Goal: Task Accomplishment & Management: Use online tool/utility

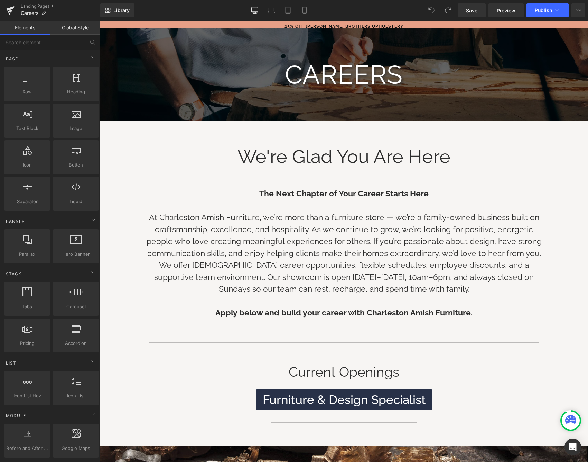
scroll to position [61, 0]
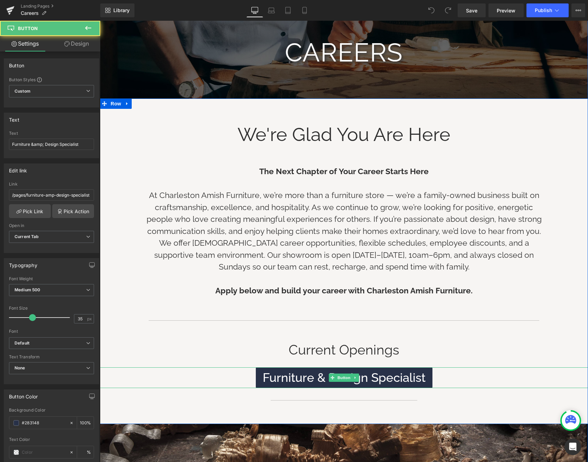
click at [441, 375] on div "Furniture & Design Specialist" at bounding box center [344, 377] width 488 height 21
click at [352, 375] on link at bounding box center [355, 378] width 7 height 8
click at [354, 376] on link at bounding box center [351, 378] width 7 height 8
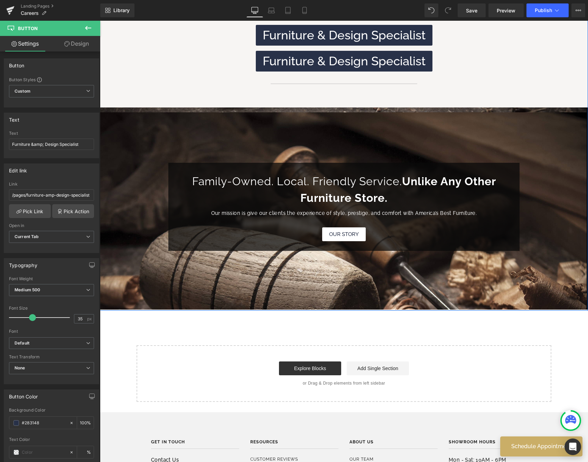
scroll to position [360, 0]
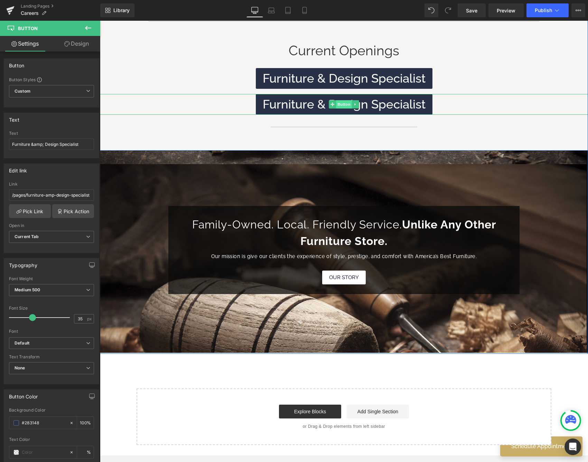
click at [341, 101] on span "Button" at bounding box center [344, 104] width 16 height 8
click at [302, 101] on span "Furniture & Design Specialist" at bounding box center [344, 104] width 163 height 14
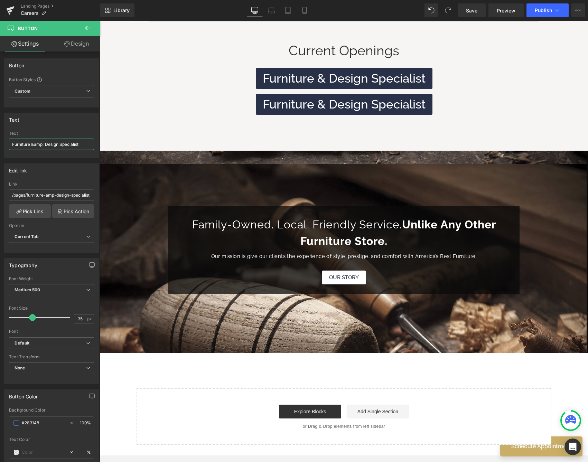
drag, startPoint x: 83, startPoint y: 144, endPoint x: -45, endPoint y: 135, distance: 128.9
click at [0, 135] on html "Button You are previewing how the will restyle your page. You can not edit Elem…" at bounding box center [294, 231] width 588 height 462
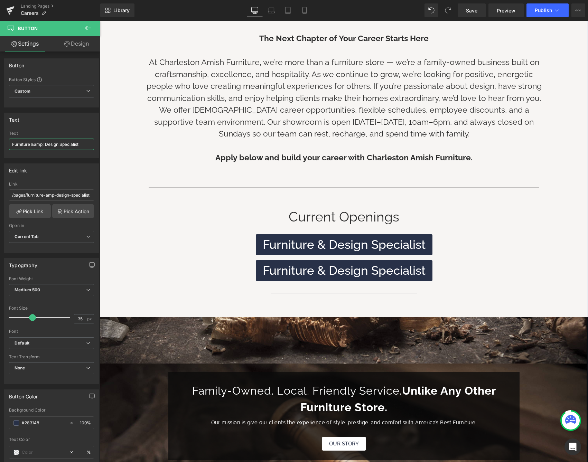
scroll to position [198, 0]
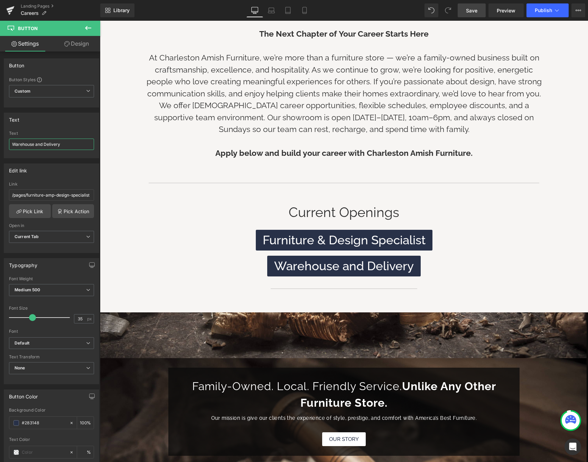
type input "Warehouse and Delivery"
click at [473, 12] on span "Save" at bounding box center [471, 10] width 11 height 7
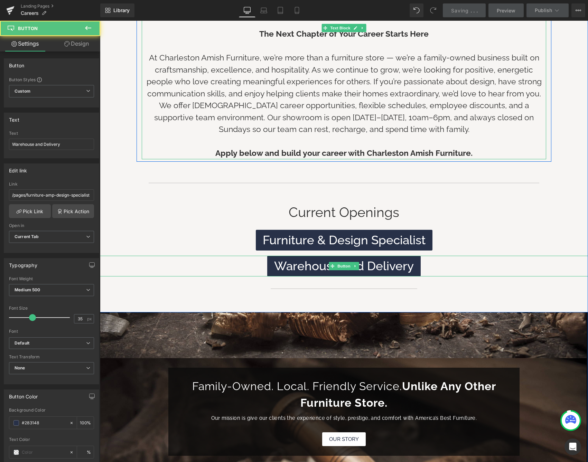
click at [304, 263] on span "Warehouse and Delivery" at bounding box center [344, 266] width 140 height 14
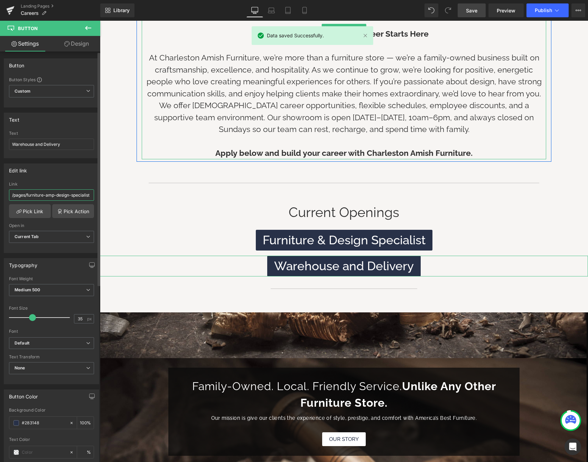
click at [44, 197] on input "/pages/furniture-amp-design-specialist" at bounding box center [51, 194] width 85 height 11
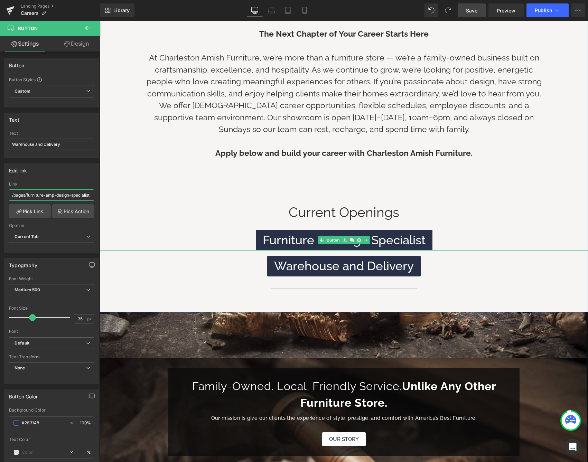
click at [299, 233] on span "Furniture & Design Specialist" at bounding box center [344, 240] width 163 height 14
click at [332, 238] on link "Button" at bounding box center [329, 240] width 23 height 8
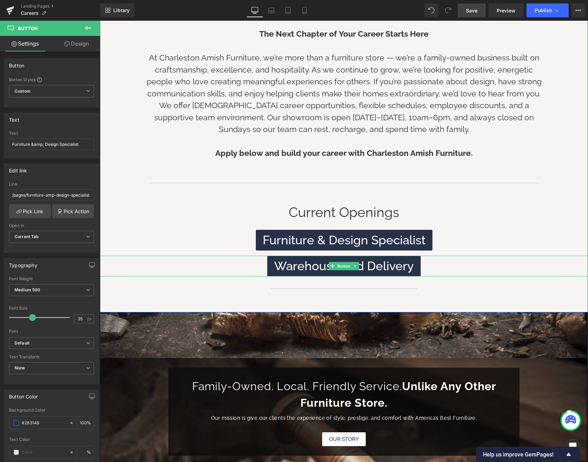
click at [343, 263] on span "Button" at bounding box center [344, 266] width 16 height 8
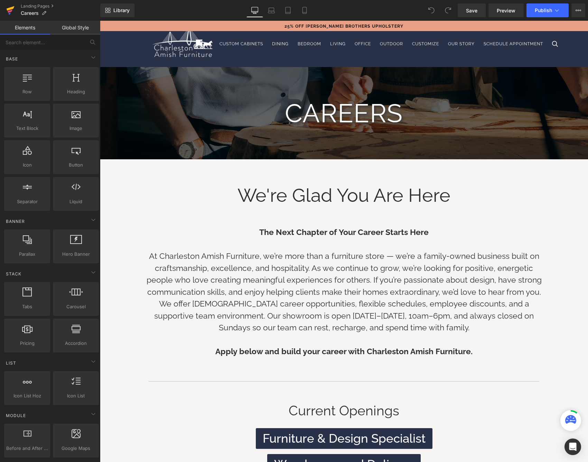
click at [11, 8] on icon at bounding box center [11, 8] width 8 height 4
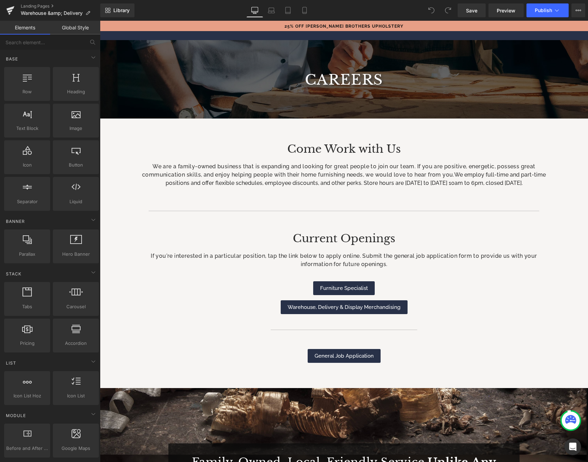
scroll to position [31, 0]
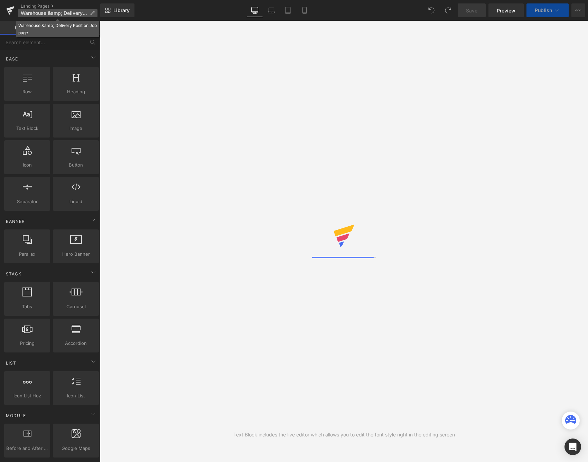
click at [64, 17] on p "Warehouse &amp; Delivery Position Job page" at bounding box center [57, 13] width 79 height 8
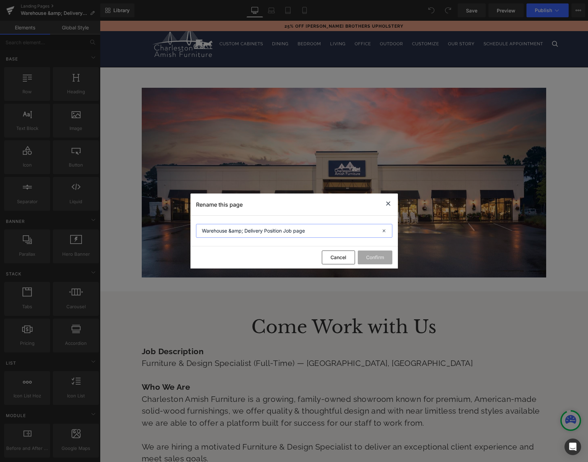
click at [252, 224] on input "Warehouse &amp; Delivery Position Job page" at bounding box center [294, 231] width 196 height 14
drag, startPoint x: 323, startPoint y: 231, endPoint x: 157, endPoint y: 236, distance: 166.3
click at [157, 236] on div "Rename this page Warehouse &amp; Delivery Position Job page Cancel Confirm" at bounding box center [294, 231] width 588 height 462
type input "W"
paste input "Warehouse & Delivery Position."
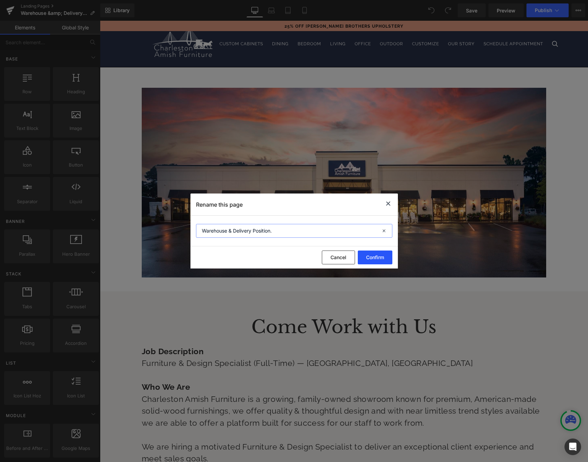
type input "Warehouse & Delivery Position."
click at [368, 261] on button "Confirm" at bounding box center [375, 258] width 35 height 14
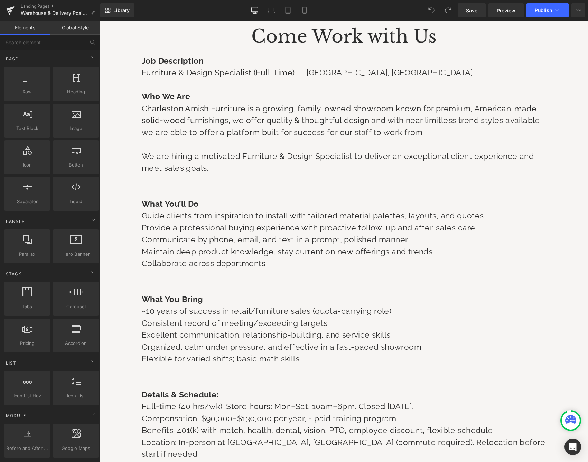
scroll to position [180, 0]
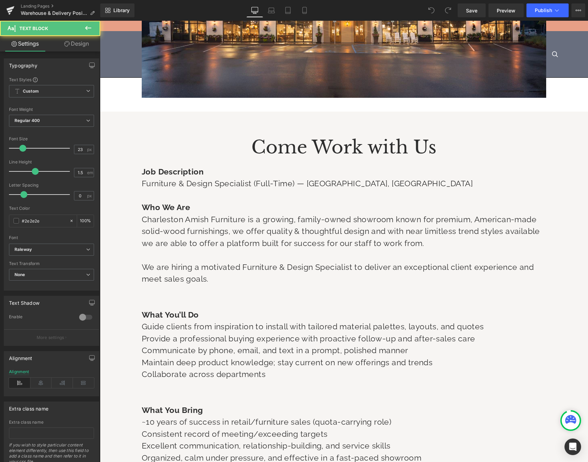
click at [212, 190] on p at bounding box center [344, 196] width 404 height 12
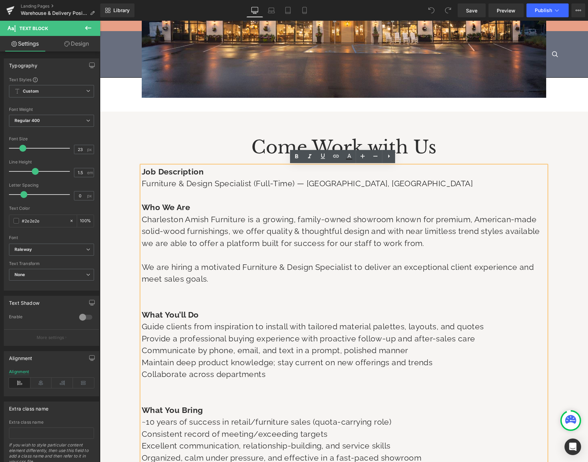
click at [217, 200] on p at bounding box center [344, 196] width 404 height 12
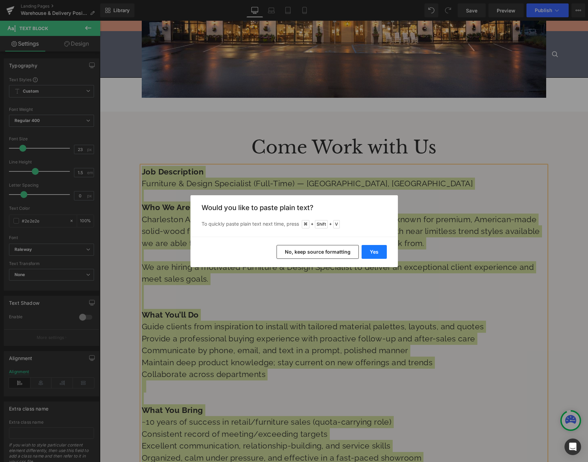
click at [372, 254] on button "Yes" at bounding box center [373, 252] width 25 height 14
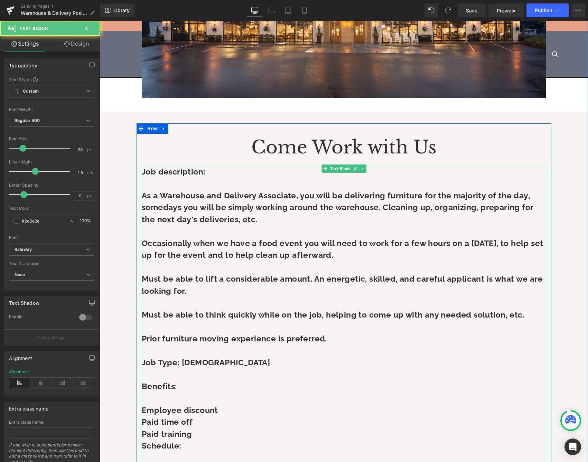
click at [243, 293] on p "Must be able to lift a considerable amount. An energetic, skilled, and careful …" at bounding box center [344, 285] width 404 height 24
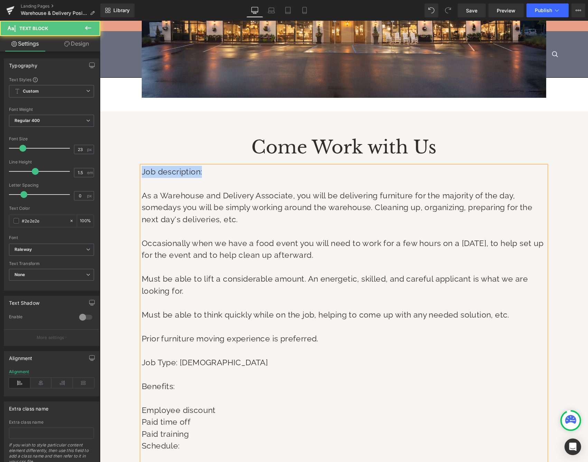
drag, startPoint x: 210, startPoint y: 169, endPoint x: 114, endPoint y: 171, distance: 96.4
click at [114, 171] on div "Come Work with Us Heading Job description: As a Warehouse and Delivery Associat…" at bounding box center [344, 419] width 488 height 592
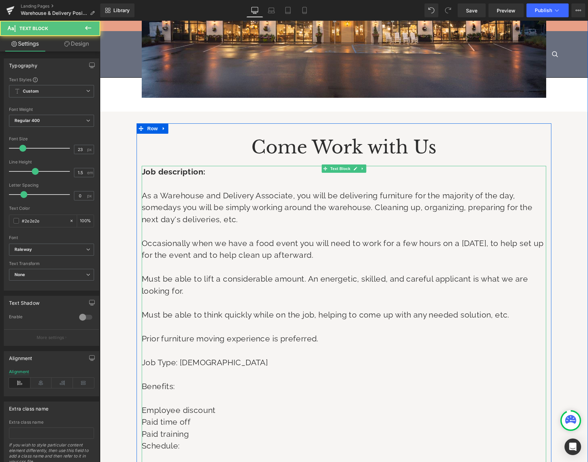
click at [289, 193] on p "As a Warehouse and Delivery Associate, you will be delivering furniture for the…" at bounding box center [344, 208] width 404 height 36
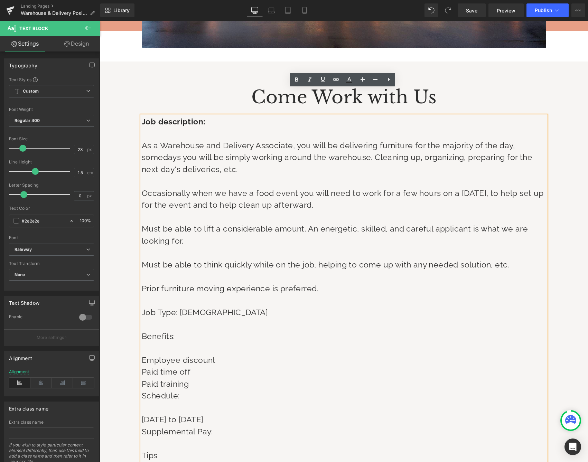
scroll to position [256, 0]
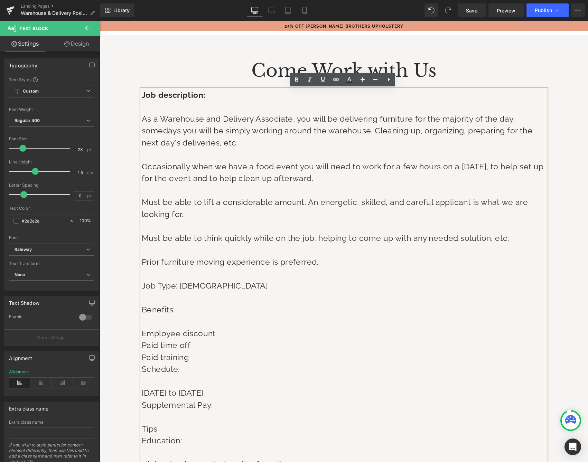
click at [156, 316] on p at bounding box center [344, 322] width 404 height 12
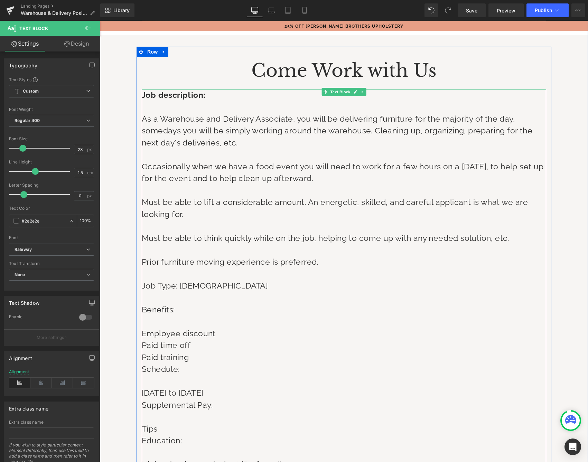
click at [258, 144] on p "As a Warehouse and Delivery Associate, you will be delivering furniture for the…" at bounding box center [344, 131] width 404 height 36
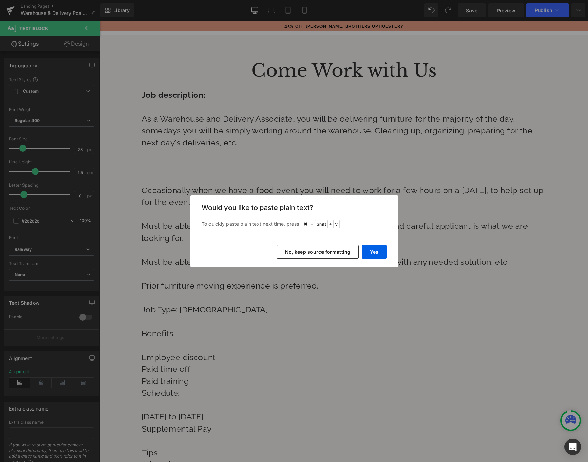
drag, startPoint x: 315, startPoint y: 253, endPoint x: 215, endPoint y: 233, distance: 102.0
click at [315, 253] on button "No, keep source formatting" at bounding box center [317, 252] width 82 height 14
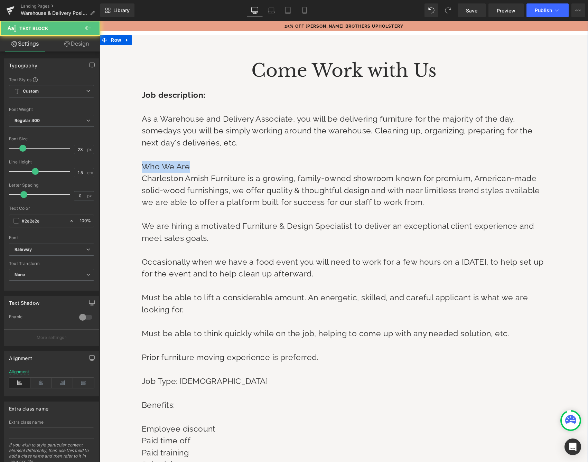
drag, startPoint x: 196, startPoint y: 166, endPoint x: 125, endPoint y: 161, distance: 70.6
click at [125, 161] on div "Come Work with Us Heading Job description: As a Warehouse and Delivery Associat…" at bounding box center [344, 391] width 488 height 688
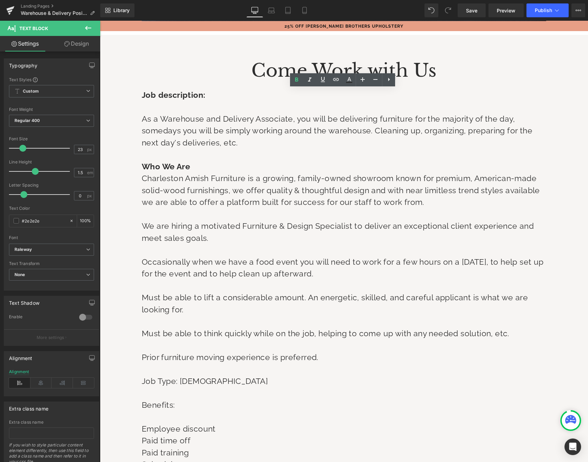
click at [248, 223] on p "We are hiring a motivated Furniture & Design Specialist to deliver an exception…" at bounding box center [344, 232] width 404 height 24
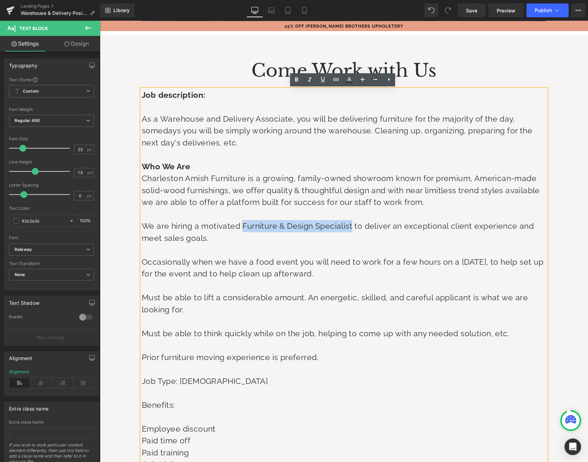
drag, startPoint x: 241, startPoint y: 223, endPoint x: 349, endPoint y: 227, distance: 108.2
click at [349, 227] on p "We are hiring a motivated Furniture & Design Specialist to deliver an exception…" at bounding box center [344, 232] width 404 height 24
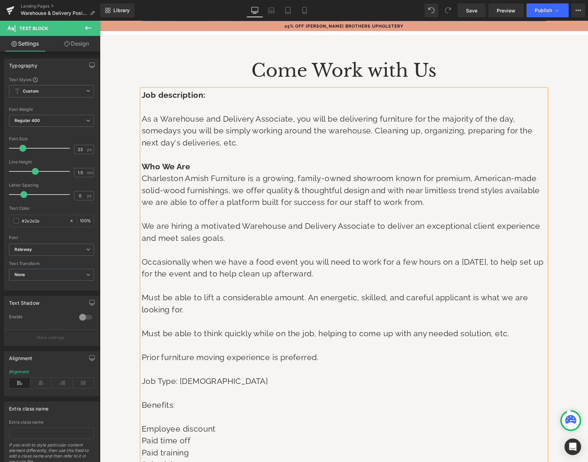
click at [387, 226] on p "We are hiring a motivated Warehouse and Delivery Associate to deliver an except…" at bounding box center [344, 232] width 404 height 24
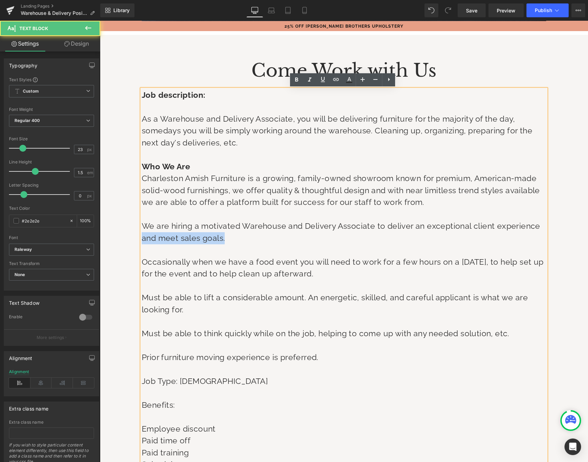
drag, startPoint x: 242, startPoint y: 235, endPoint x: 125, endPoint y: 239, distance: 116.5
click at [125, 239] on div "Come Work with Us Heading Job description: As a Warehouse and Delivery Associat…" at bounding box center [344, 391] width 488 height 688
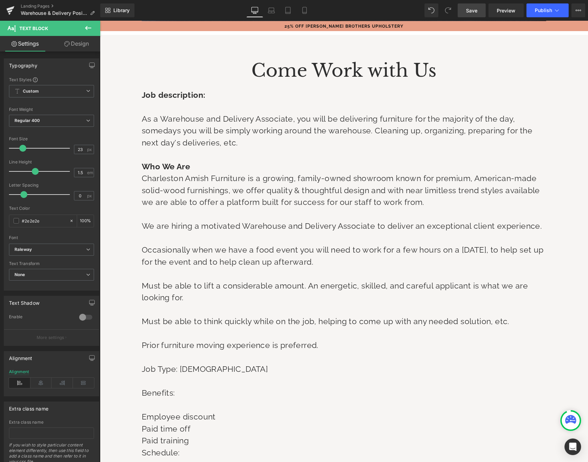
click at [473, 11] on span "Save" at bounding box center [471, 10] width 11 height 7
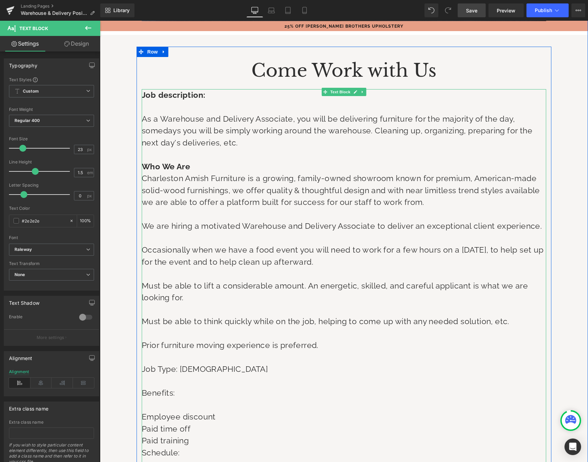
click at [163, 236] on p at bounding box center [344, 238] width 404 height 12
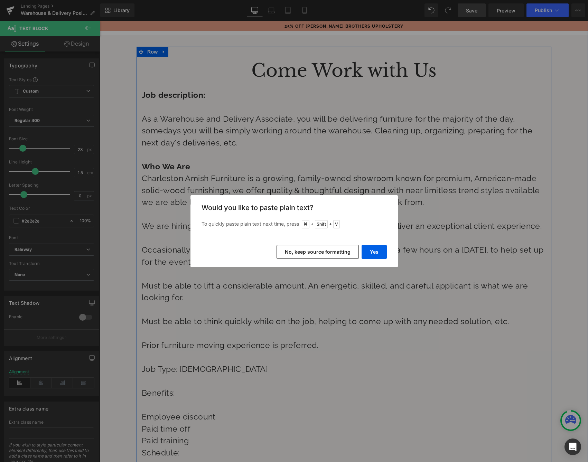
click at [331, 250] on button "No, keep source formatting" at bounding box center [317, 252] width 82 height 14
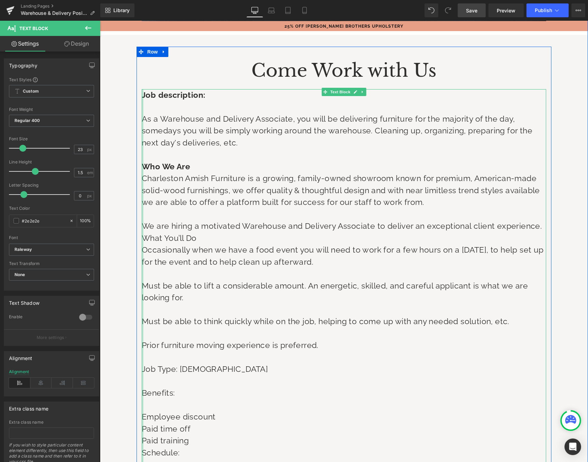
click at [142, 235] on div at bounding box center [143, 363] width 2 height 548
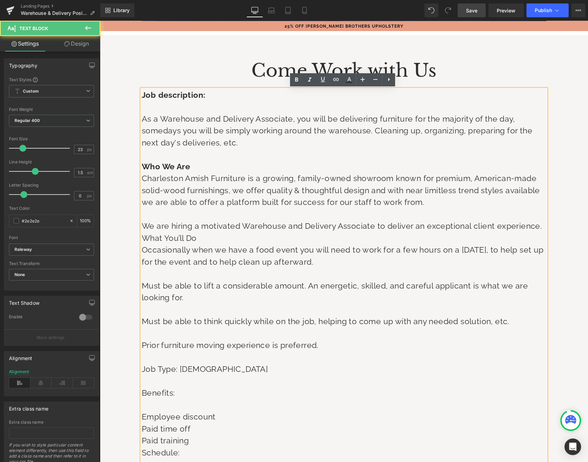
click at [143, 235] on span "What You’ll Do" at bounding box center [169, 237] width 55 height 9
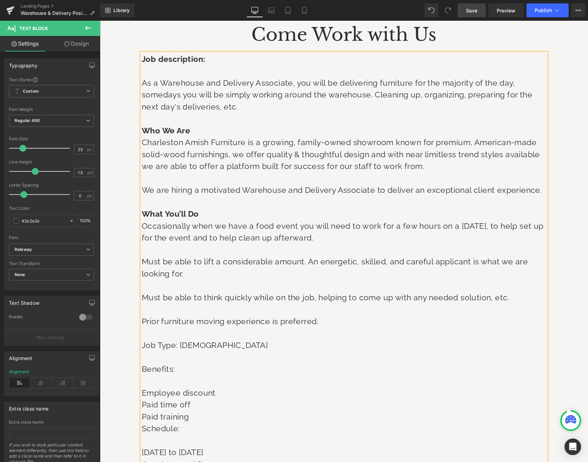
scroll to position [302, 0]
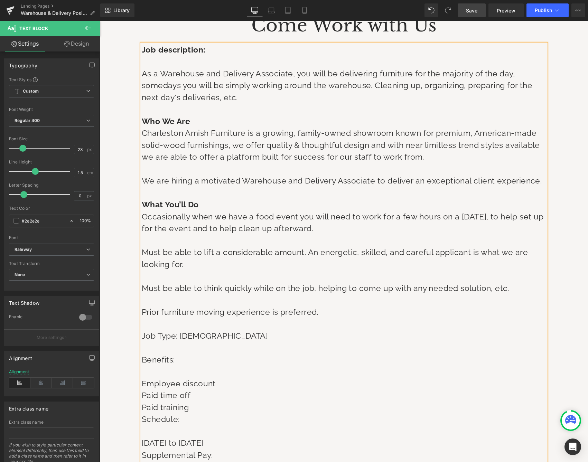
click at [207, 205] on p "What You’ll Do" at bounding box center [344, 205] width 404 height 12
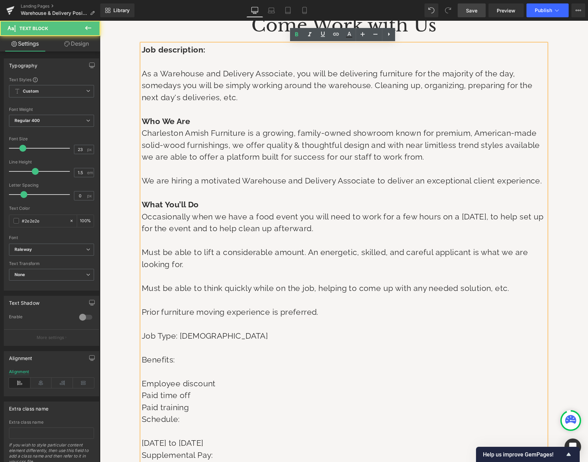
click at [504, 285] on p "Must be able to think quickly while on the job, helping to come up with any nee…" at bounding box center [344, 288] width 404 height 12
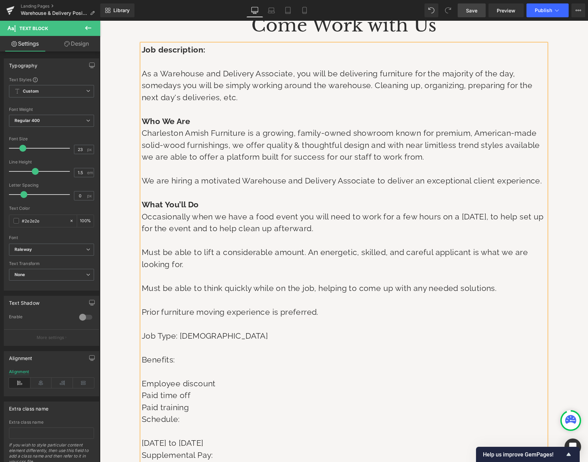
click at [270, 330] on p "Job Type: Full-time" at bounding box center [344, 336] width 404 height 12
click at [474, 15] on link "Save" at bounding box center [472, 10] width 28 height 14
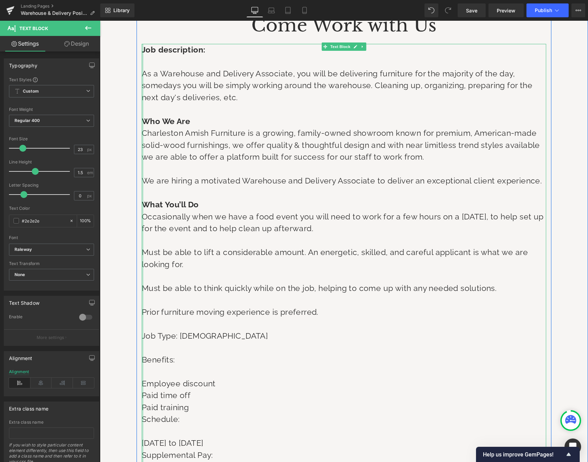
click at [142, 72] on div at bounding box center [143, 324] width 2 height 561
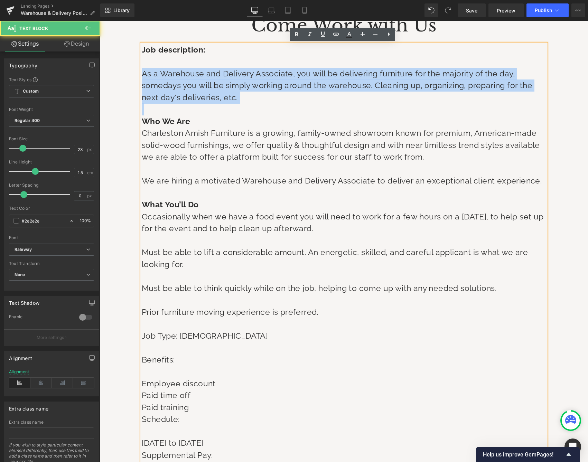
drag, startPoint x: 142, startPoint y: 72, endPoint x: 251, endPoint y: 106, distance: 114.6
click at [251, 106] on div "Job description: As a Warehouse and Delivery Associate, you will be delivering …" at bounding box center [344, 324] width 404 height 561
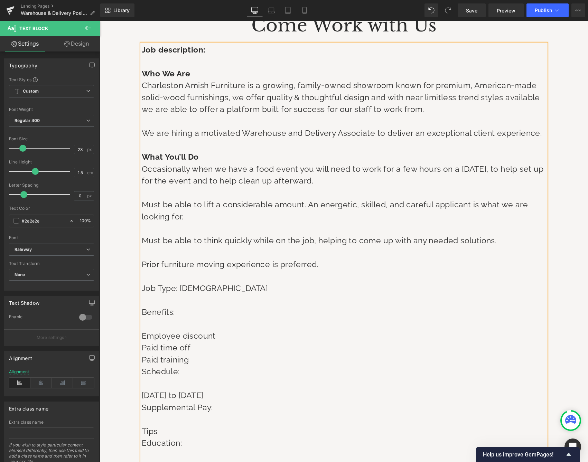
click at [228, 155] on p "What You’ll Do" at bounding box center [344, 157] width 404 height 12
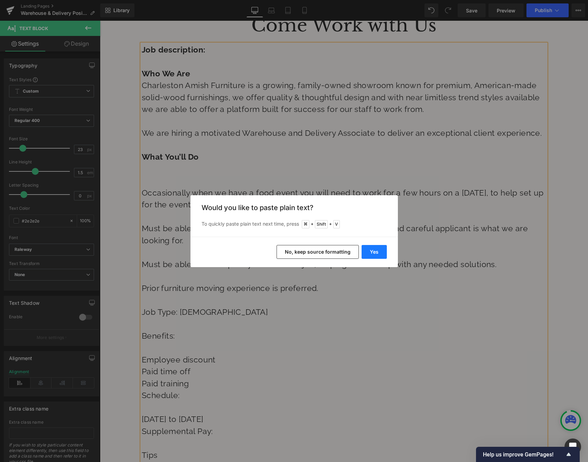
click at [385, 256] on button "Yes" at bounding box center [373, 252] width 25 height 14
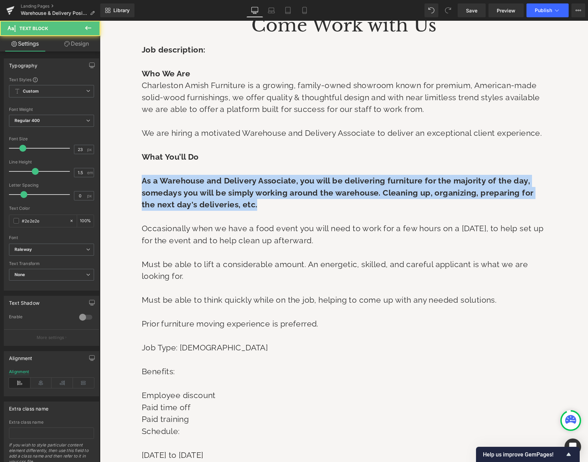
drag, startPoint x: 247, startPoint y: 205, endPoint x: 100, endPoint y: 183, distance: 149.5
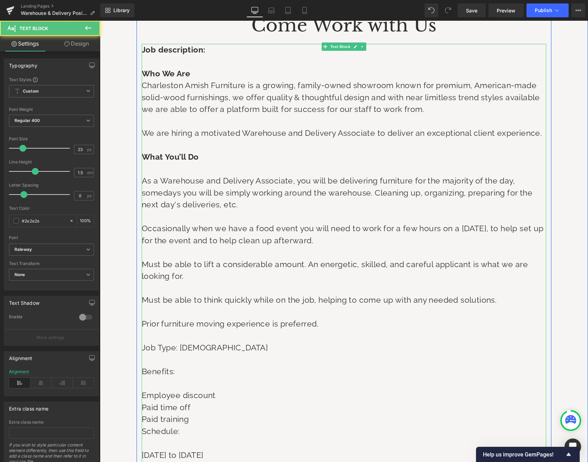
click at [328, 272] on p "Must be able to lift a considerable amount. An energetic, skilled, and careful …" at bounding box center [344, 270] width 404 height 24
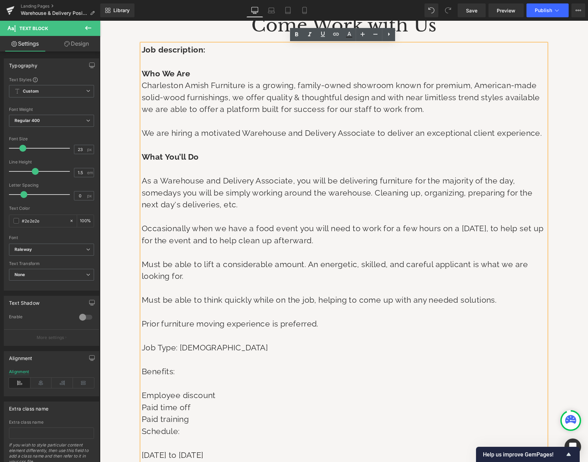
click at [177, 167] on p at bounding box center [344, 169] width 404 height 12
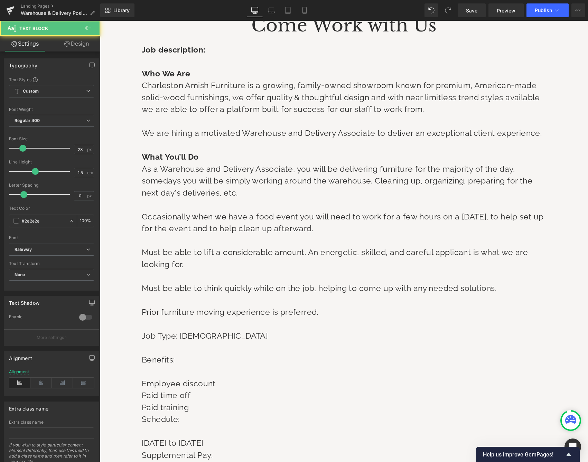
click at [148, 58] on p at bounding box center [344, 62] width 404 height 12
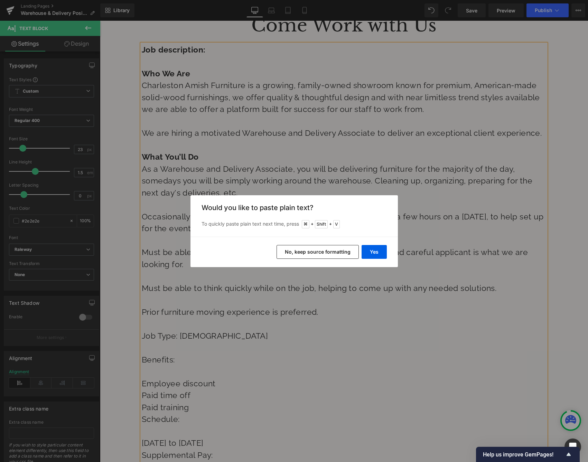
click at [328, 255] on button "No, keep source formatting" at bounding box center [317, 252] width 82 height 14
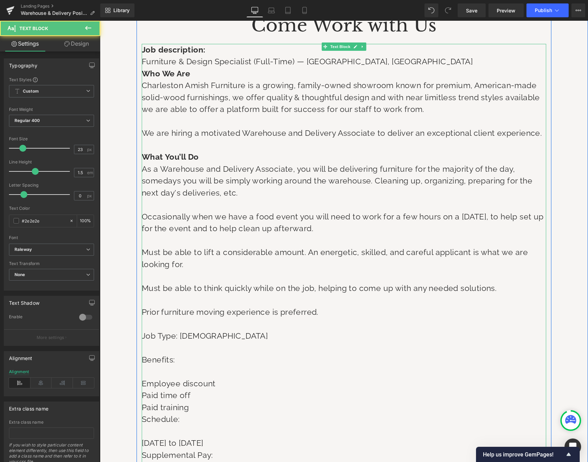
click at [378, 64] on p "Furniture & Design Specialist (Full-Time) — Charleston, SC" at bounding box center [344, 62] width 404 height 12
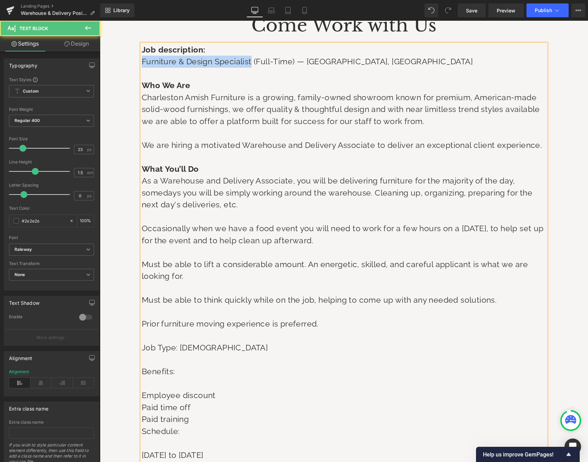
drag, startPoint x: 249, startPoint y: 60, endPoint x: 138, endPoint y: 59, distance: 111.3
click at [138, 59] on div "Come Work with Us Heading Job description: Furniture & Design Specialist (Full-…" at bounding box center [344, 314] width 415 height 604
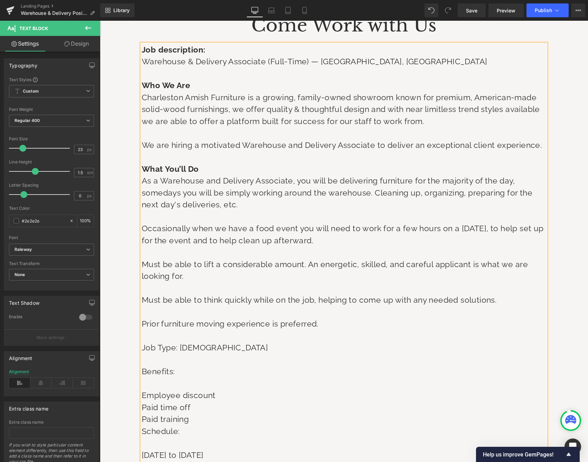
click at [225, 116] on p "Charleston Amish Furniture is a growing, family-owned showroom known for premiu…" at bounding box center [344, 110] width 404 height 36
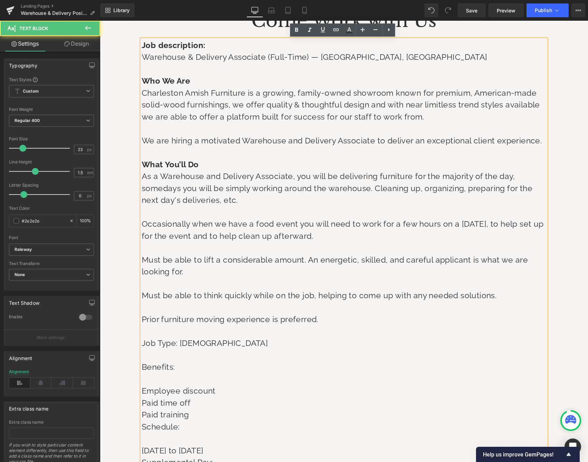
scroll to position [315, 0]
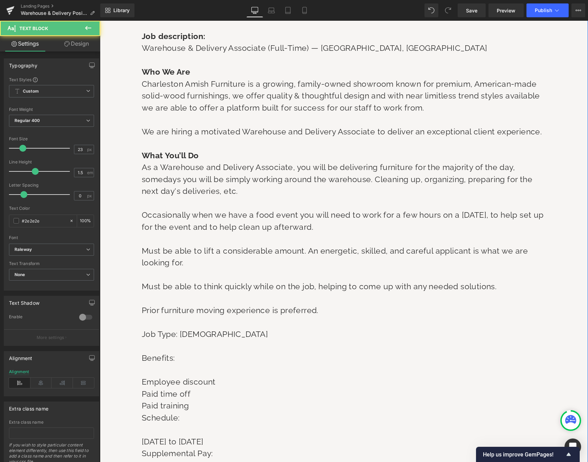
drag, startPoint x: 323, startPoint y: 225, endPoint x: 127, endPoint y: 215, distance: 196.6
click at [127, 215] on div "Come Work with Us Heading Job description: Warehouse & Delivery Associate (Full…" at bounding box center [344, 337] width 488 height 699
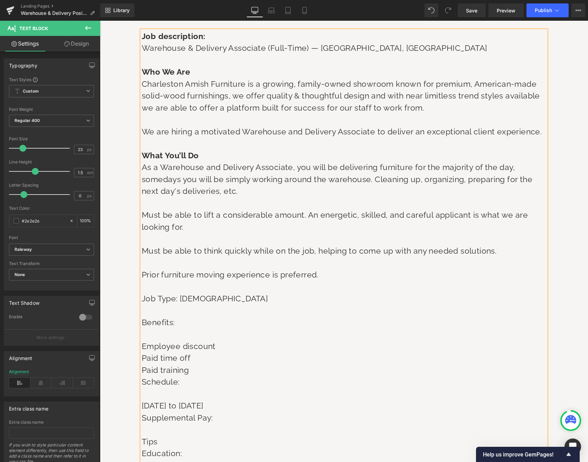
click at [174, 214] on p "Must be able to lift a considerable amount. An energetic, skilled, and careful …" at bounding box center [344, 221] width 404 height 24
drag, startPoint x: 271, startPoint y: 213, endPoint x: 262, endPoint y: 213, distance: 9.0
click at [262, 213] on p "Must be active and able to able to lift a considerable amount. An energetic, sk…" at bounding box center [344, 221] width 404 height 24
click at [356, 220] on p "Must be active and able to able to lift a considerable amount. An energetic, sk…" at bounding box center [344, 221] width 404 height 24
click at [166, 237] on p at bounding box center [344, 239] width 404 height 12
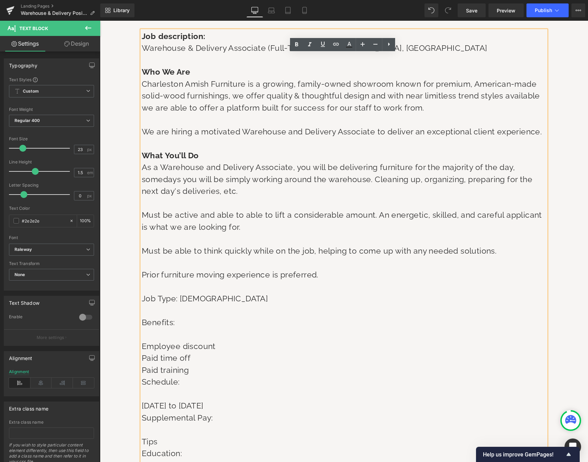
click at [242, 287] on p at bounding box center [344, 287] width 404 height 12
click at [241, 293] on p "Job Type: Full-time" at bounding box center [344, 299] width 404 height 12
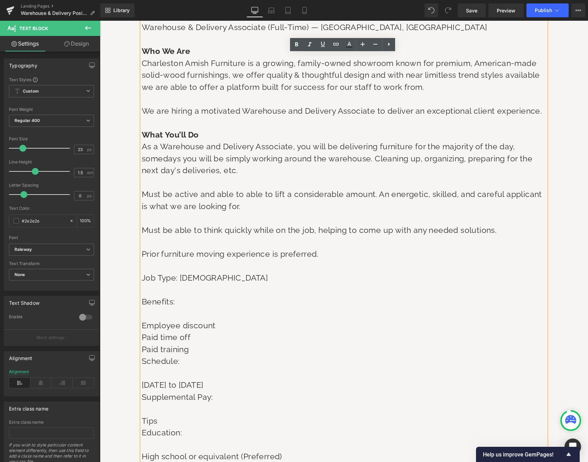
scroll to position [358, 0]
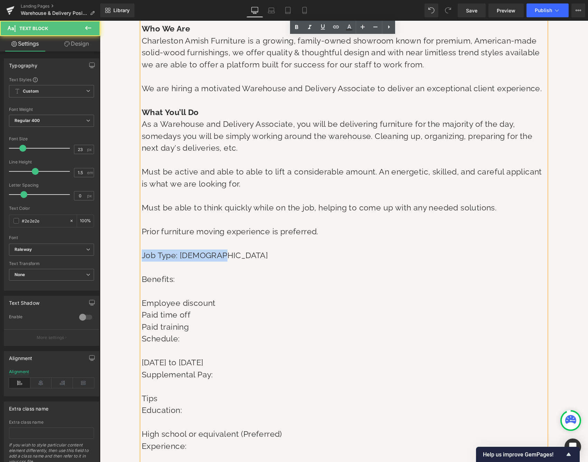
drag, startPoint x: 226, startPoint y: 254, endPoint x: 131, endPoint y: 250, distance: 94.8
click at [131, 250] on div "Come Work with Us Heading Job description: Warehouse & Delivery Associate (Full…" at bounding box center [344, 277] width 488 height 664
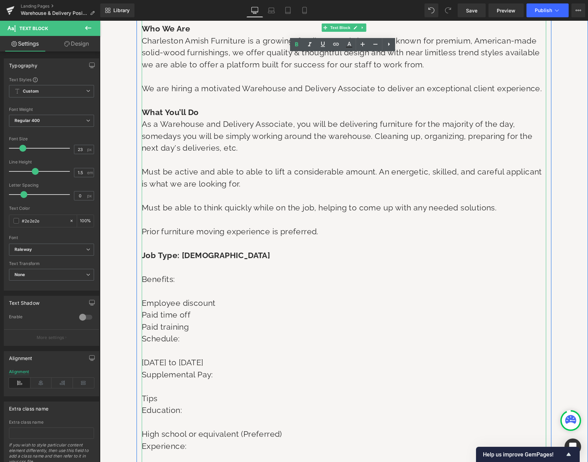
click at [172, 287] on p at bounding box center [344, 291] width 404 height 12
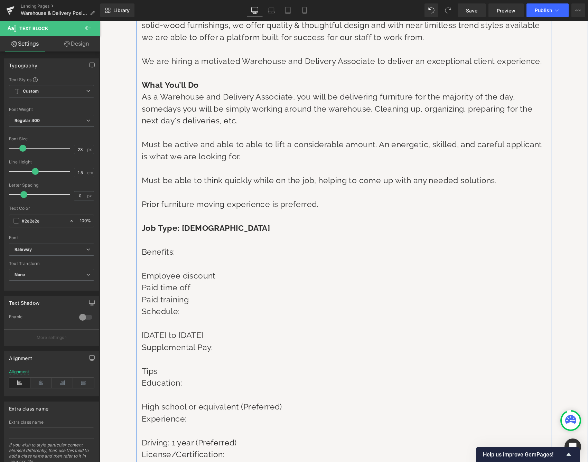
scroll to position [434, 0]
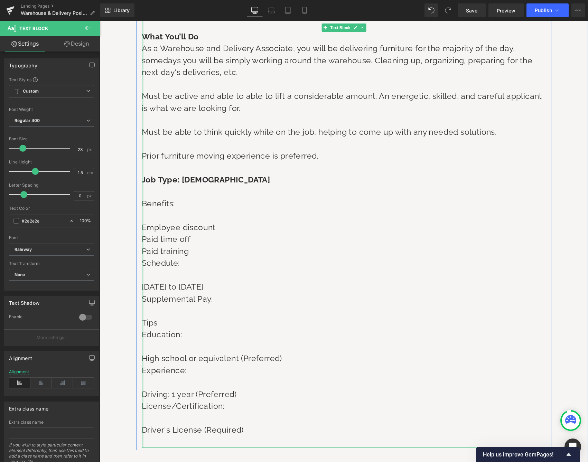
click at [142, 220] on div at bounding box center [143, 180] width 2 height 537
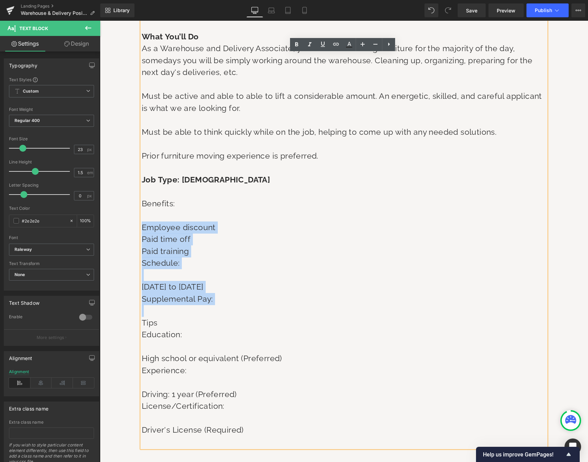
drag, startPoint x: 143, startPoint y: 220, endPoint x: 315, endPoint y: 301, distance: 190.5
click at [315, 301] on div "Job description: Warehouse & Delivery Associate (Full-Time) — Charleston, SC Wh…" at bounding box center [344, 180] width 404 height 537
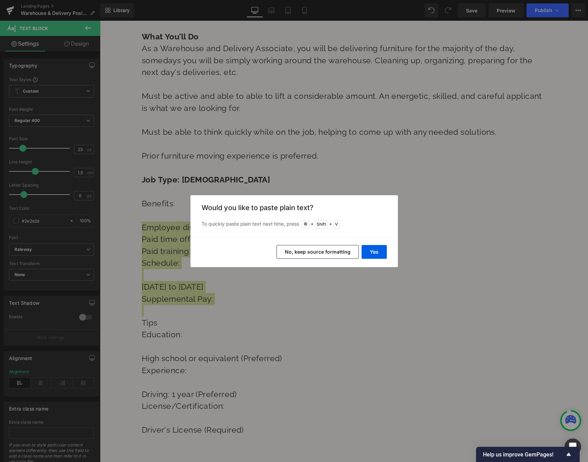
click at [342, 255] on button "No, keep source formatting" at bounding box center [317, 252] width 82 height 14
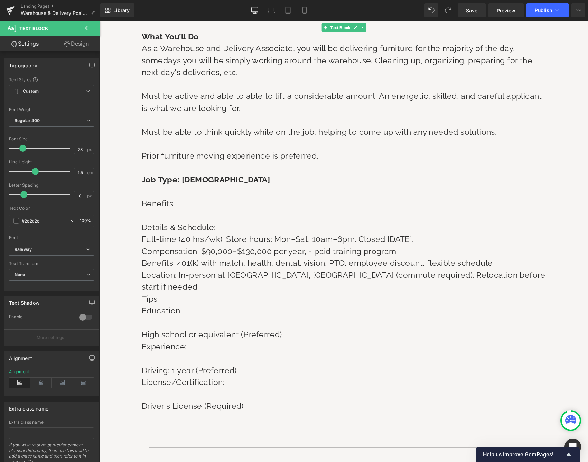
click at [208, 317] on p at bounding box center [344, 323] width 404 height 12
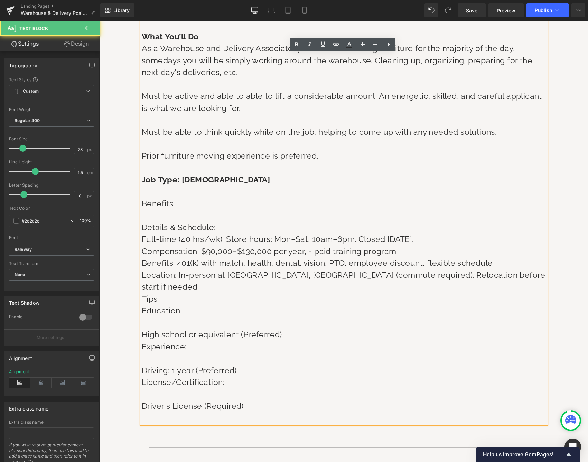
click at [169, 293] on p "Tips" at bounding box center [344, 299] width 404 height 12
click at [177, 317] on p at bounding box center [344, 323] width 404 height 12
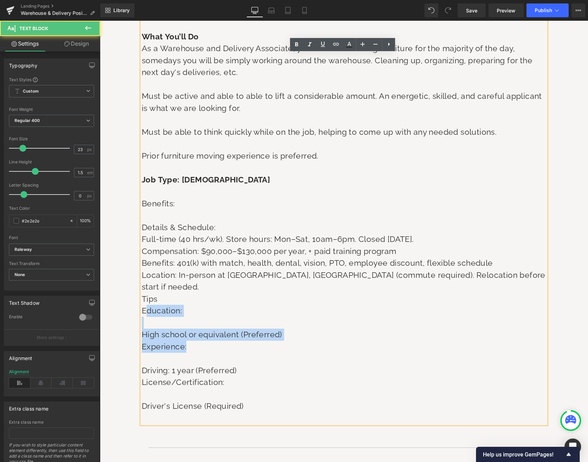
drag, startPoint x: 143, startPoint y: 294, endPoint x: 216, endPoint y: 326, distance: 79.7
click at [216, 326] on div "Job description: Warehouse & Delivery Associate (Full-Time) — Charleston, SC Wh…" at bounding box center [344, 168] width 404 height 513
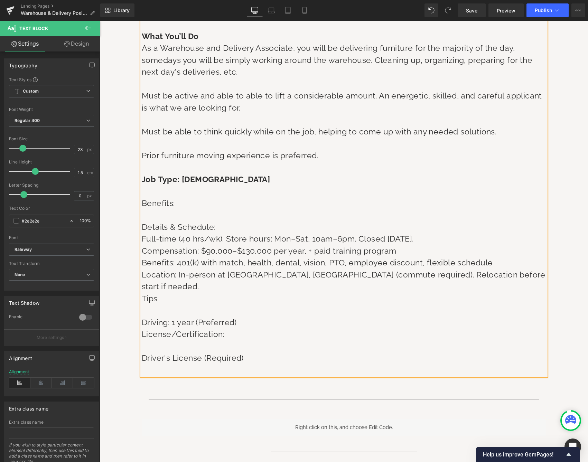
scroll to position [430, 0]
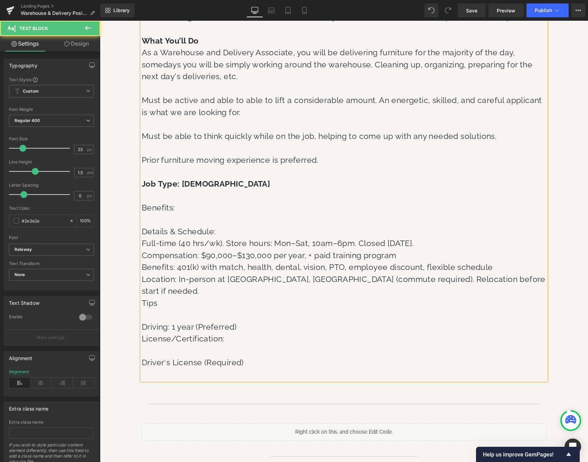
click at [286, 238] on p "Full-time (40 hrs/wk). Store hours: Mon–Sat, 10am–6pm. Closed Sunday." at bounding box center [344, 243] width 404 height 12
click at [318, 239] on p "Full-time (40 hrs/wk). Store hours: Tues–Sat, 10am–6pm. Closed Sunday." at bounding box center [344, 243] width 404 height 12
click at [338, 237] on p "Full-time (40 hrs/wk). Store hours: Tues–Sat, 8am–6pm. Closed Sunday." at bounding box center [344, 243] width 404 height 12
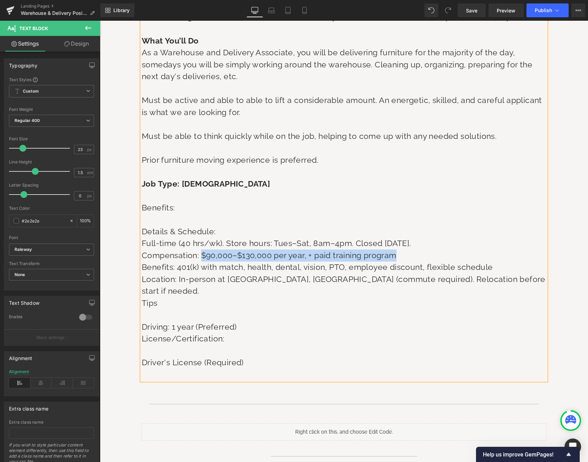
drag, startPoint x: 199, startPoint y: 250, endPoint x: 408, endPoint y: 253, distance: 209.4
click at [408, 253] on p "Compensation: $90,000–$130,000 per year, + paid training program" at bounding box center [344, 256] width 404 height 12
click at [232, 250] on p "Compensation: $18.00 - 22.00 hourly" at bounding box center [344, 256] width 404 height 12
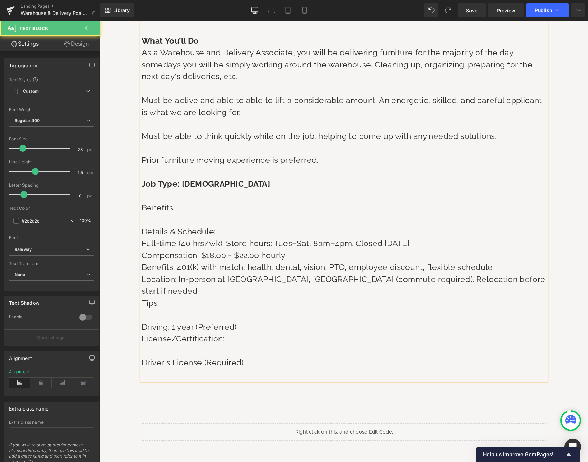
click at [254, 275] on p "Location: In-person at Charleston, SC 29407 (commute required). Relocation befo…" at bounding box center [344, 285] width 404 height 24
drag, startPoint x: 158, startPoint y: 286, endPoint x: 141, endPoint y: 286, distance: 17.3
click at [142, 297] on p "Tips" at bounding box center [344, 303] width 404 height 12
click at [293, 252] on p "Compensation: $18.00 - $22.00 hourly" at bounding box center [344, 256] width 404 height 12
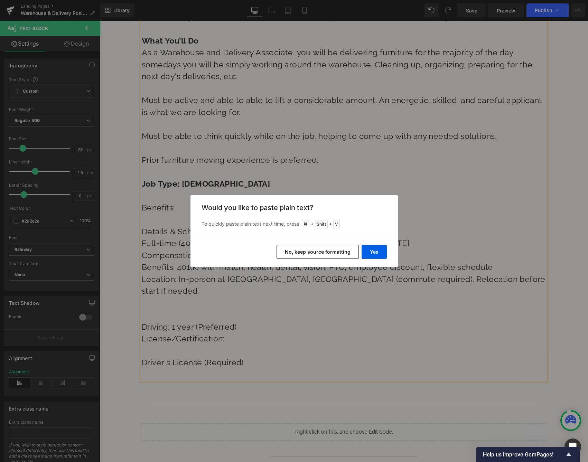
click at [331, 247] on button "No, keep source formatting" at bounding box center [317, 252] width 82 height 14
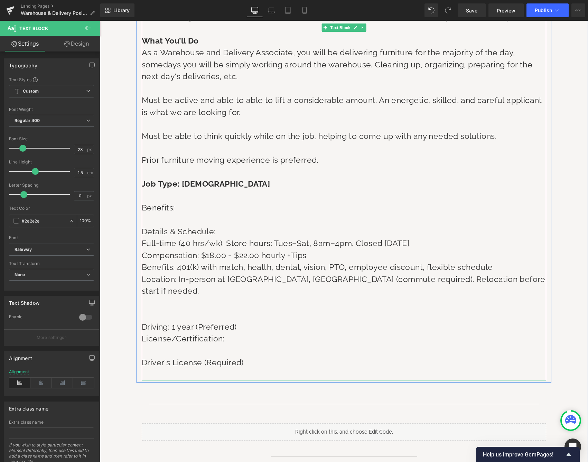
click at [293, 251] on span "Tips" at bounding box center [299, 255] width 16 height 9
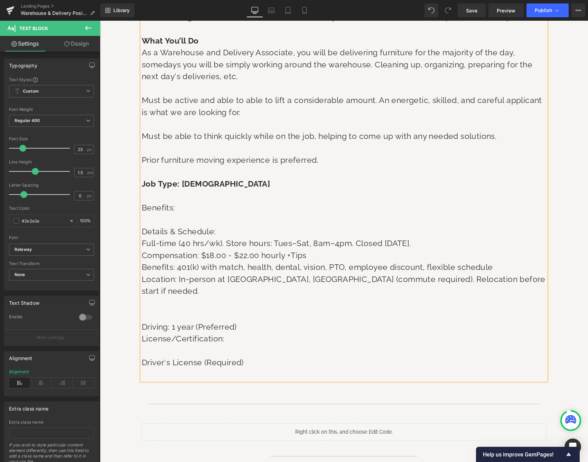
click at [300, 321] on p "Driving: 1 year (Preferred)" at bounding box center [344, 327] width 404 height 12
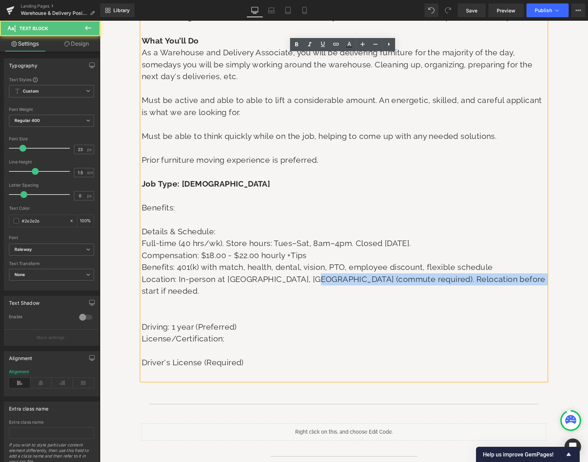
drag, startPoint x: 308, startPoint y: 275, endPoint x: 548, endPoint y: 277, distance: 239.5
click at [548, 277] on div "Come Work with Us Heading Job description: Warehouse & Delivery Associate (Full…" at bounding box center [344, 132] width 415 height 497
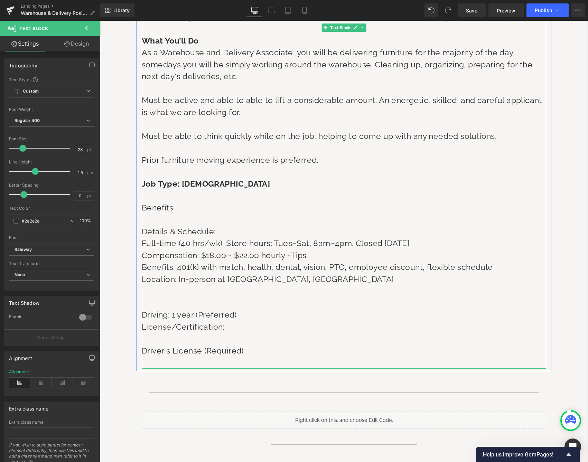
click at [154, 297] on p at bounding box center [344, 303] width 404 height 12
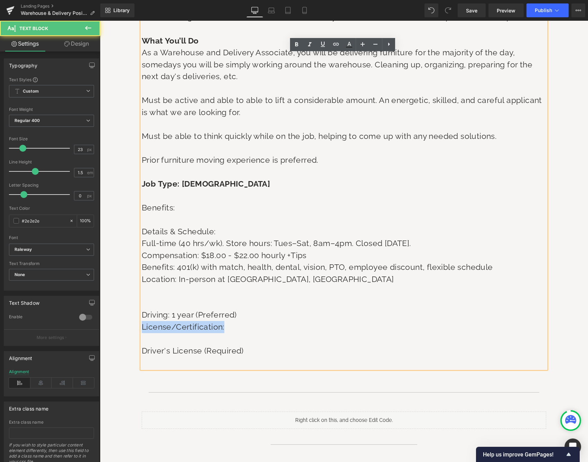
drag, startPoint x: 225, startPoint y: 322, endPoint x: 137, endPoint y: 319, distance: 88.5
click at [137, 319] on div "Come Work with Us Heading Job description: Warehouse & Delivery Associate (Full…" at bounding box center [344, 126] width 415 height 485
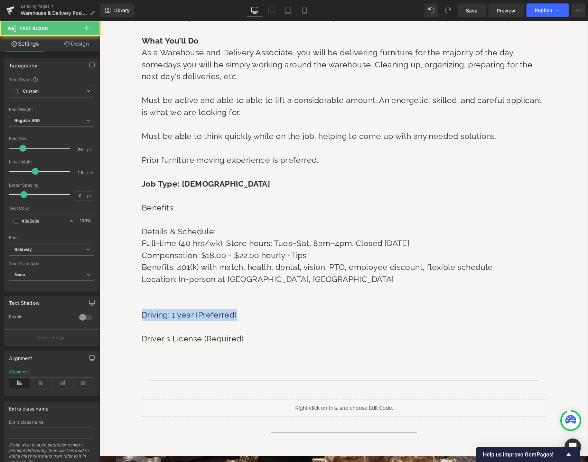
drag, startPoint x: 245, startPoint y: 305, endPoint x: 125, endPoint y: 307, distance: 119.6
click at [125, 307] on div "Come Work with Us Heading Job description: Warehouse & Delivery Associate (Full…" at bounding box center [344, 157] width 488 height 568
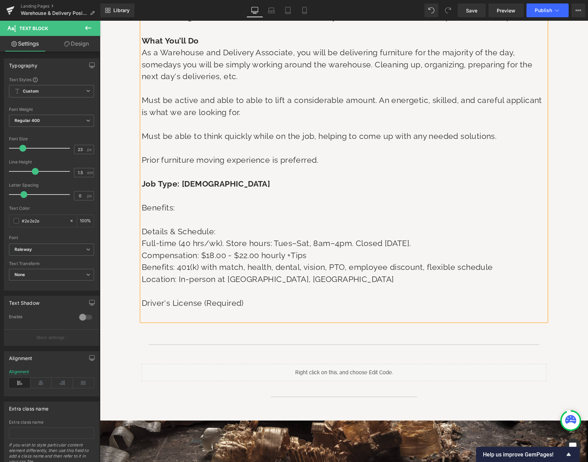
click at [148, 286] on p at bounding box center [344, 291] width 404 height 12
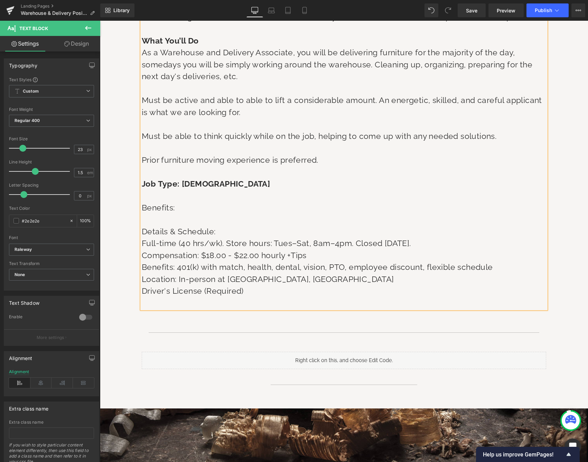
click at [302, 279] on p "Location: In-person at Charleston, SC 29407" at bounding box center [344, 279] width 404 height 12
drag, startPoint x: 185, startPoint y: 203, endPoint x: 119, endPoint y: 205, distance: 66.4
click at [119, 205] on div "Come Work with Us Heading Job description: Warehouse & Delivery Associate (Full…" at bounding box center [344, 133] width 488 height 521
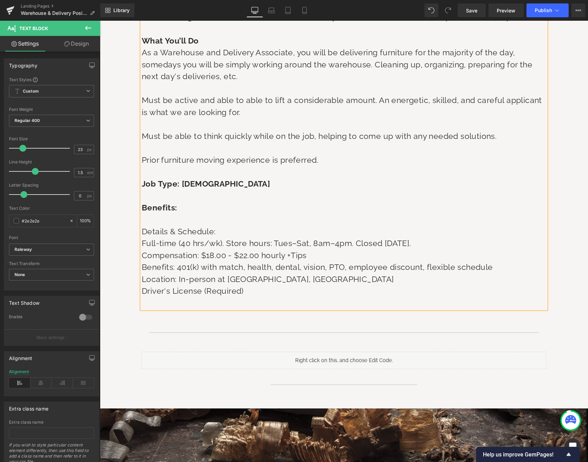
scroll to position [327, 0]
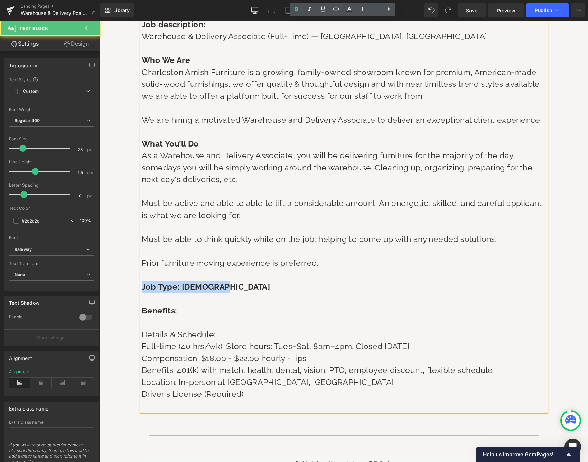
drag, startPoint x: 181, startPoint y: 284, endPoint x: 125, endPoint y: 285, distance: 56.7
click at [125, 285] on div "Come Work with Us Heading Job description: Warehouse & Delivery Associate (Full…" at bounding box center [344, 236] width 488 height 521
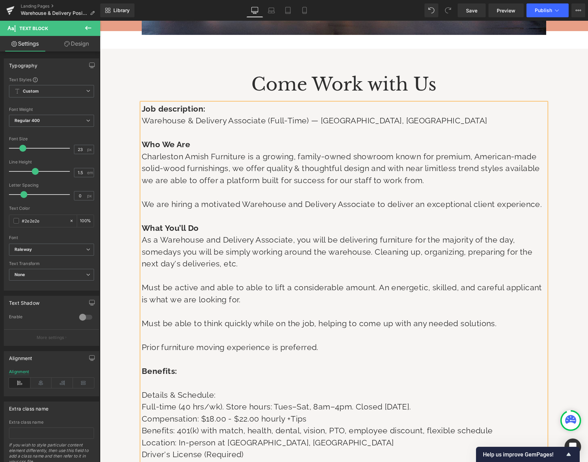
scroll to position [278, 0]
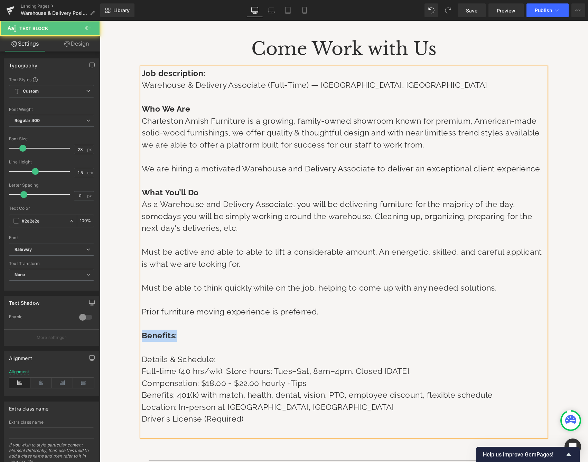
drag, startPoint x: 183, startPoint y: 332, endPoint x: 114, endPoint y: 330, distance: 69.1
click at [114, 330] on div "Come Work with Us Heading Job description: Warehouse & Delivery Associate (Full…" at bounding box center [344, 273] width 488 height 497
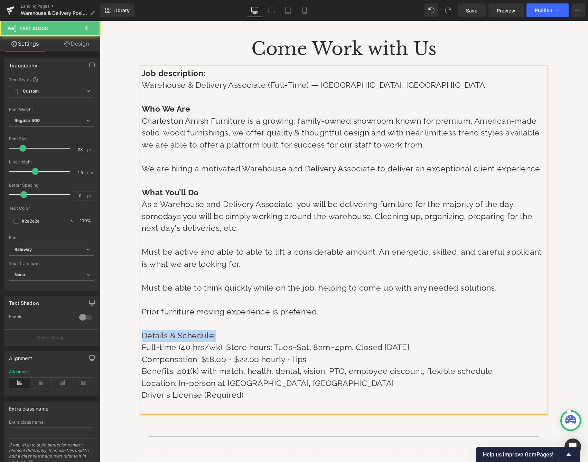
drag, startPoint x: 217, startPoint y: 333, endPoint x: 137, endPoint y: 330, distance: 80.2
click at [137, 330] on div "Come Work with Us Heading Job description: Warehouse & Delivery Associate (Full…" at bounding box center [344, 224] width 415 height 378
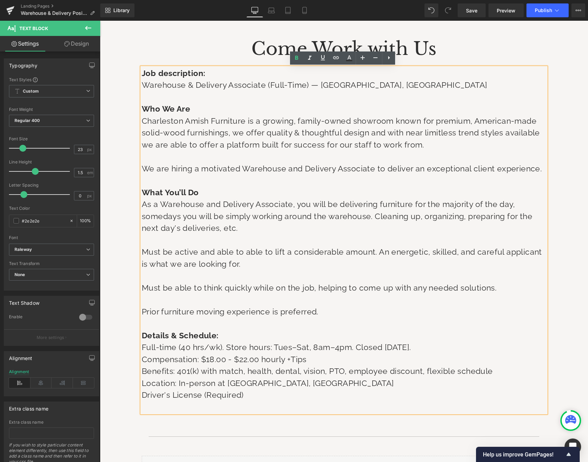
click at [539, 288] on p "Must be able to think quickly while on the job, helping to come up with any nee…" at bounding box center [344, 288] width 404 height 12
click at [468, 6] on link "Save" at bounding box center [472, 10] width 28 height 14
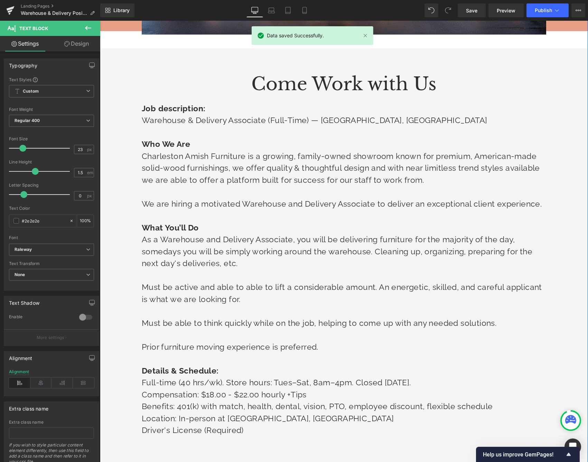
scroll to position [430, 0]
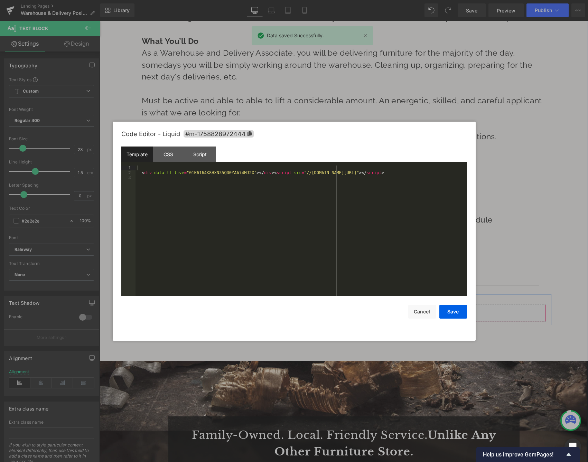
click at [351, 308] on icon at bounding box center [353, 310] width 5 height 5
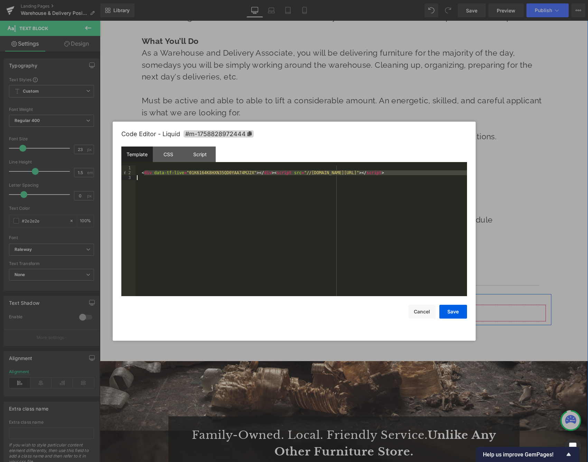
drag, startPoint x: 145, startPoint y: 173, endPoint x: 437, endPoint y: 180, distance: 292.5
click at [437, 180] on div "< div data-tf-live = "01K6164K8HXN35QD0YAA74MJ2X" > </ div > < script src = "//…" at bounding box center [300, 236] width 331 height 140
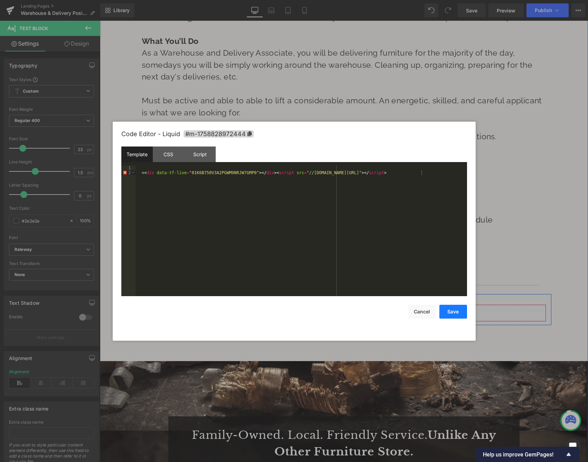
click at [457, 314] on button "Save" at bounding box center [453, 312] width 28 height 14
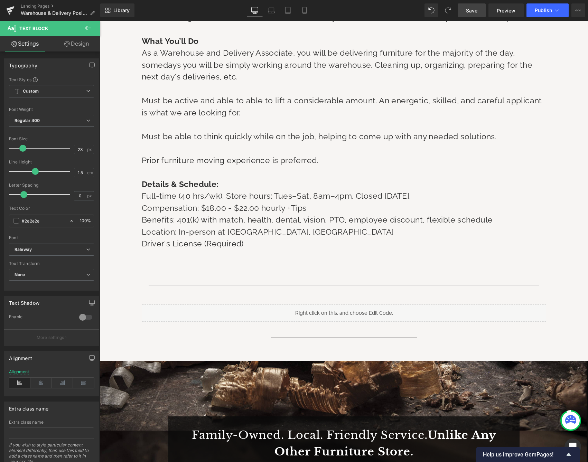
click at [475, 12] on span "Save" at bounding box center [471, 10] width 11 height 7
click at [512, 15] on link "Preview" at bounding box center [505, 10] width 35 height 14
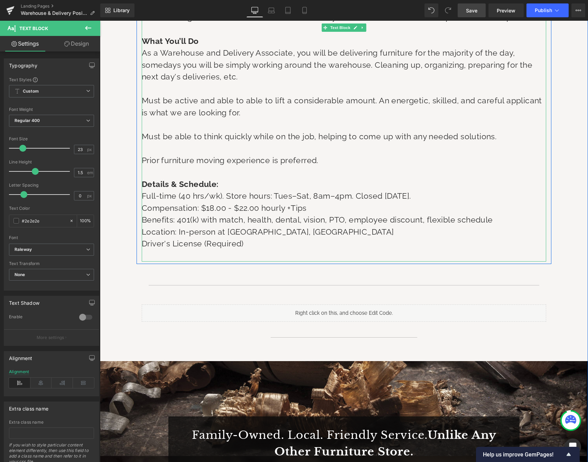
scroll to position [161, 0]
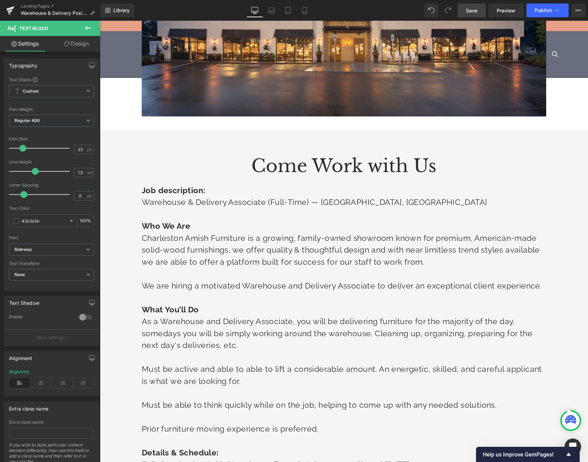
click at [465, 13] on link "Save" at bounding box center [472, 10] width 28 height 14
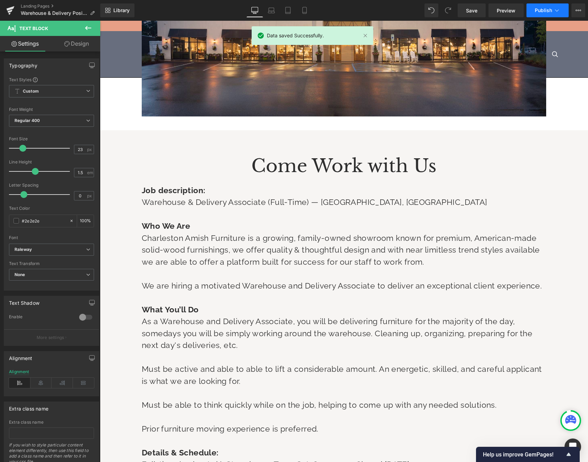
click at [546, 12] on span "Publish" at bounding box center [543, 11] width 17 height 6
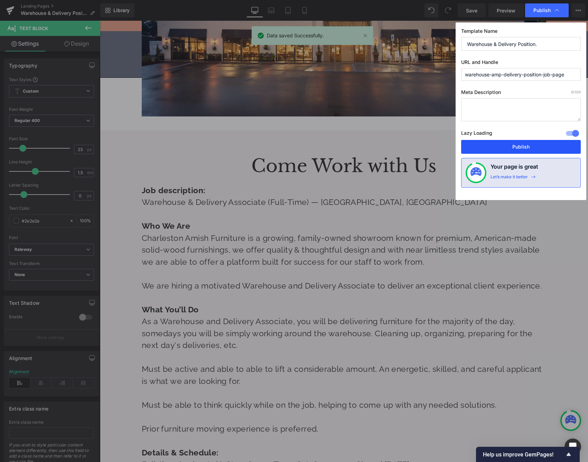
click at [512, 144] on button "Publish" at bounding box center [521, 147] width 120 height 14
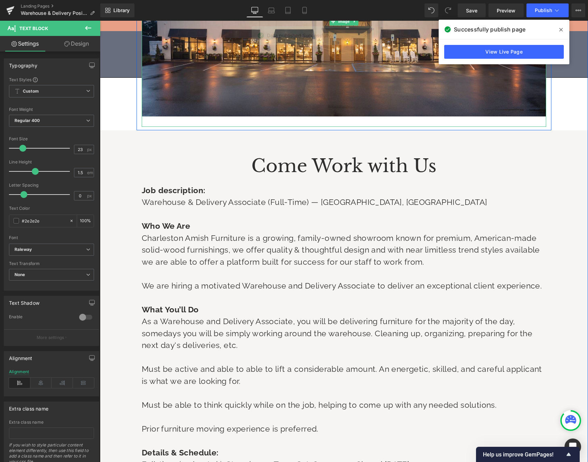
click at [562, 32] on icon at bounding box center [560, 30] width 3 height 6
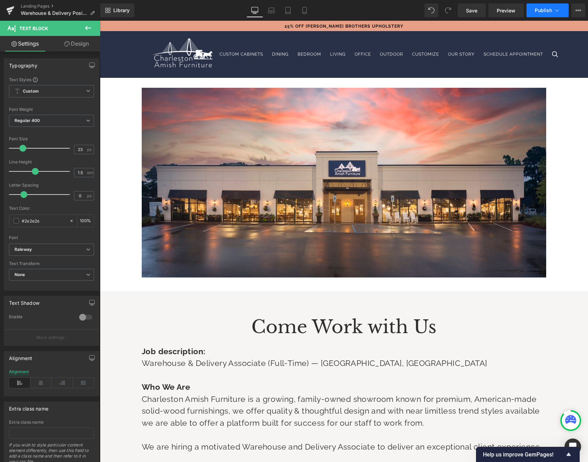
click at [538, 11] on span "Publish" at bounding box center [543, 11] width 17 height 6
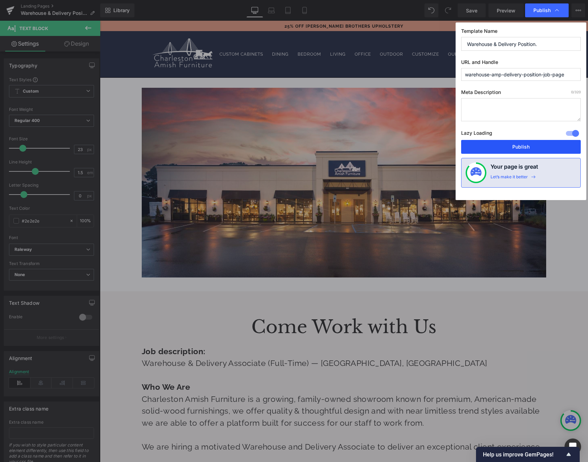
click at [505, 144] on button "Publish" at bounding box center [521, 147] width 120 height 14
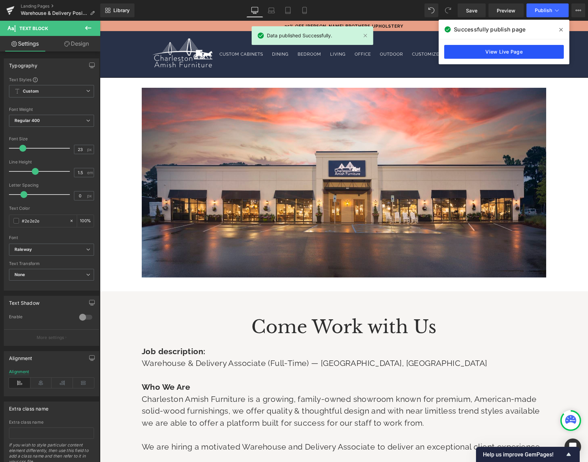
click at [490, 51] on link "View Live Page" at bounding box center [504, 52] width 120 height 14
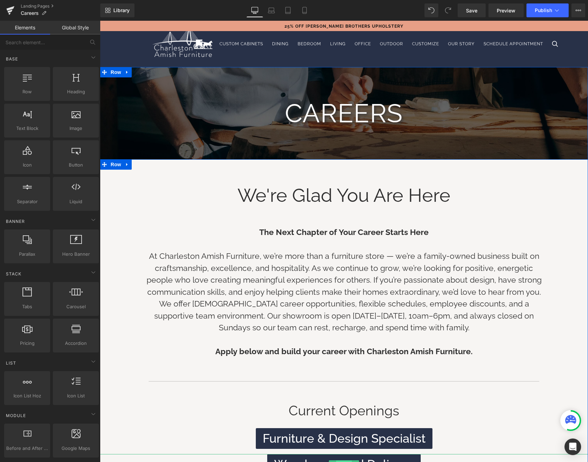
click at [345, 461] on span "Button" at bounding box center [344, 465] width 16 height 8
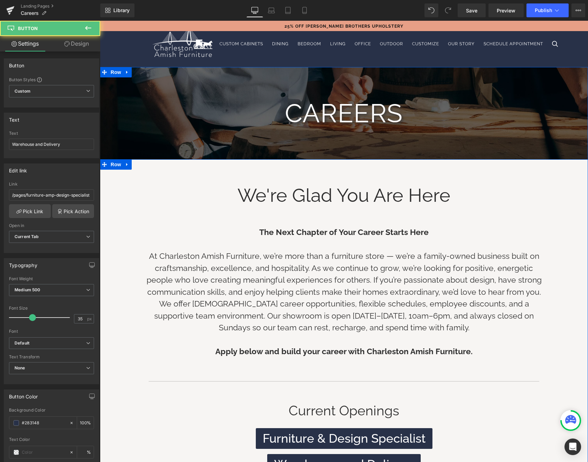
scroll to position [17, 0]
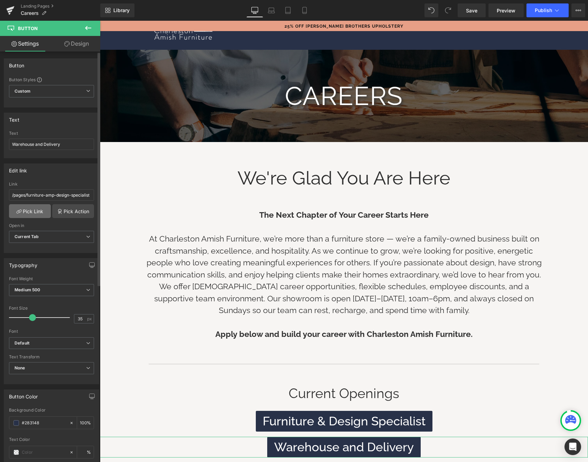
click at [30, 213] on link "Pick Link" at bounding box center [30, 211] width 42 height 14
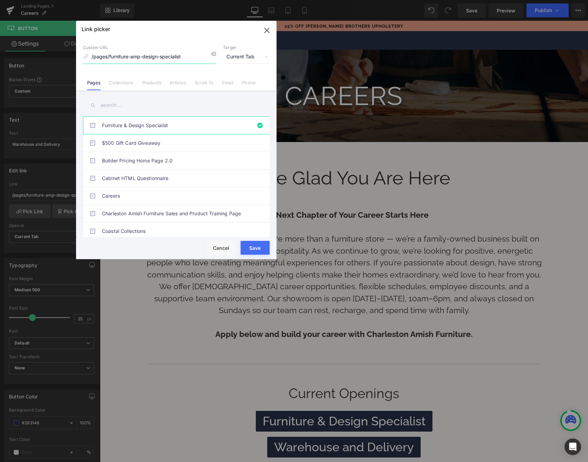
drag, startPoint x: 195, startPoint y: 57, endPoint x: 30, endPoint y: 57, distance: 164.5
click at [37, 56] on div "Link picker Back to Library Insert Custom URL /pages/furniture-amp-design-speci…" at bounding box center [294, 231] width 588 height 462
click at [134, 68] on div "Custom URL warehouse Target Current Tab Current Tab New Tab Pages Collections P…" at bounding box center [176, 64] width 200 height 53
click at [152, 57] on input "warehouse" at bounding box center [149, 56] width 133 height 13
click at [257, 125] on li "Furniture & Design Specialist" at bounding box center [177, 125] width 189 height 18
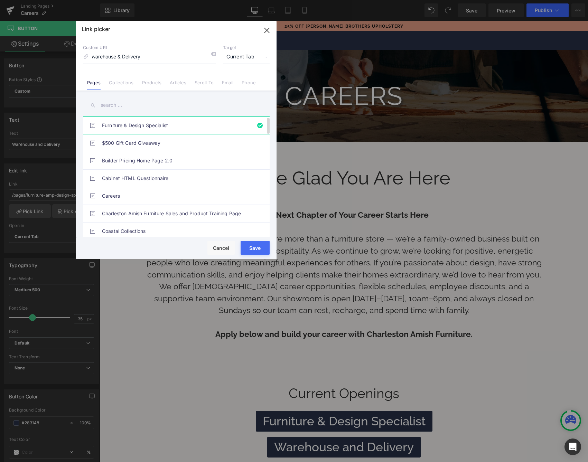
type input "/pages/furniture-amp-design-specialist"
drag, startPoint x: 195, startPoint y: 57, endPoint x: 61, endPoint y: 54, distance: 134.1
click at [62, 54] on div "Link picker Back to Library Insert Custom URL /pages/furniture-amp-design-speci…" at bounding box center [294, 231] width 588 height 462
type input "a"
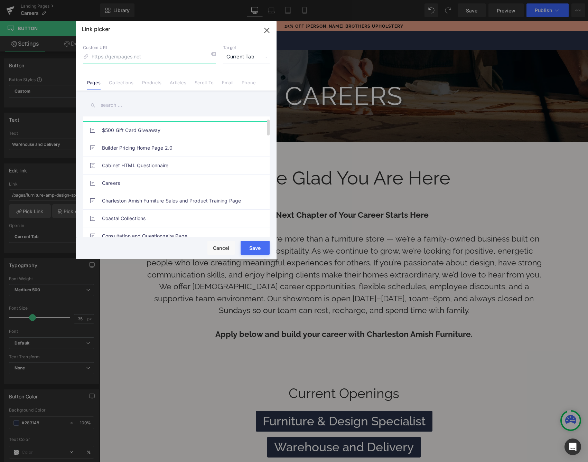
scroll to position [17, 0]
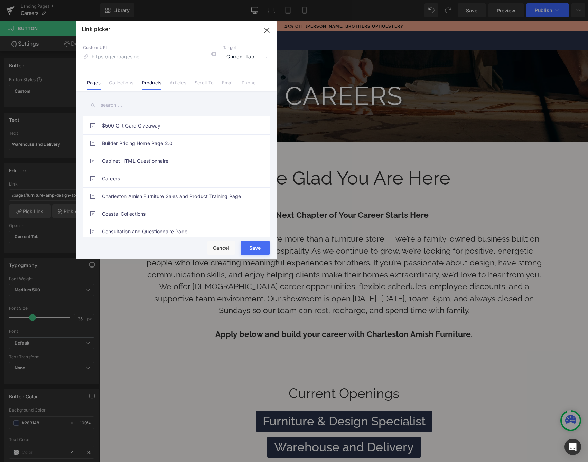
click at [150, 88] on link "Products" at bounding box center [152, 85] width 20 height 10
click at [94, 81] on link "Pages" at bounding box center [93, 85] width 13 height 10
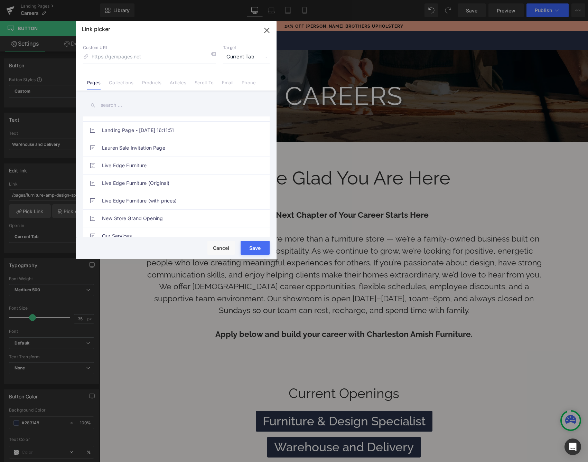
scroll to position [201, 0]
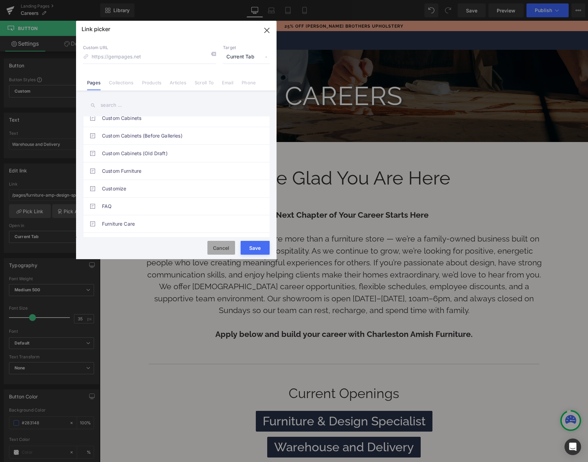
click at [223, 248] on button "Cancel" at bounding box center [221, 248] width 28 height 14
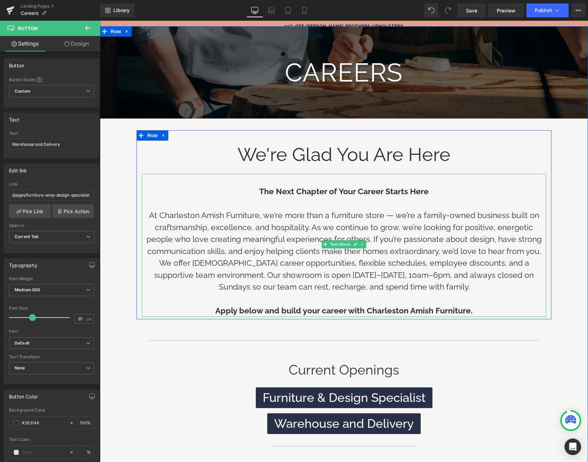
scroll to position [54, 0]
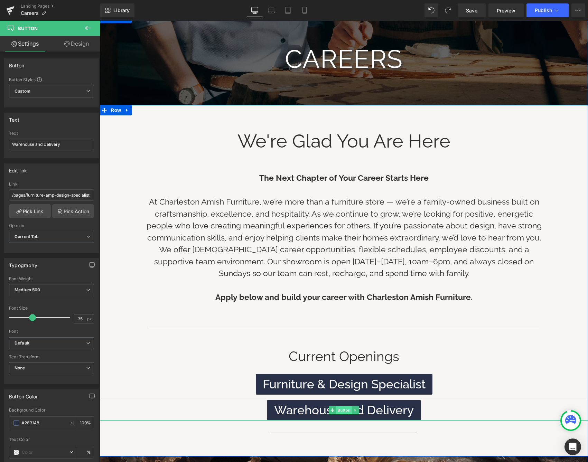
click at [338, 410] on span "Button" at bounding box center [344, 410] width 16 height 8
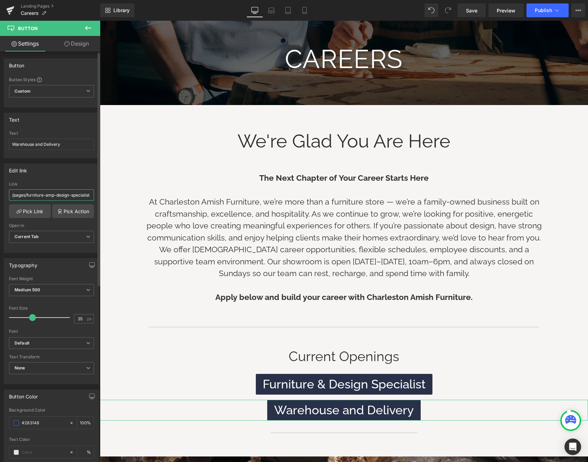
click at [43, 195] on input "/pages/furniture-amp-design-specialist" at bounding box center [51, 194] width 85 height 11
click at [35, 208] on link "Pick Link" at bounding box center [30, 211] width 42 height 14
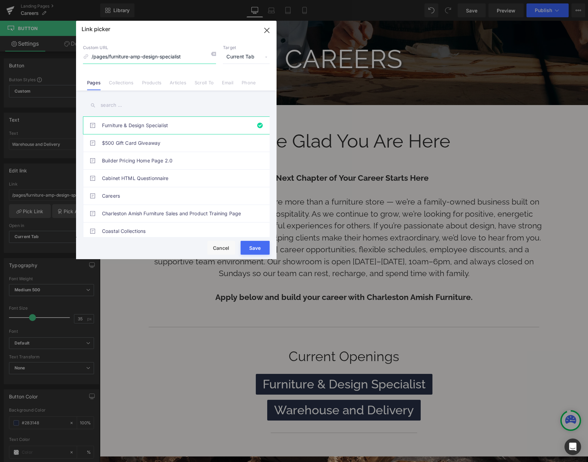
click at [189, 56] on input "/pages/furniture-amp-design-specialist" at bounding box center [149, 56] width 133 height 13
click at [129, 55] on input "/pages/furniture-amp-design-specialist" at bounding box center [149, 56] width 133 height 13
click at [164, 57] on input "/pages/warehouse-amp-design-specialist" at bounding box center [149, 56] width 133 height 13
type input "/pages/warehouse-amp-delivery-associate"
click at [152, 242] on div "Save Cancel" at bounding box center [176, 248] width 200 height 22
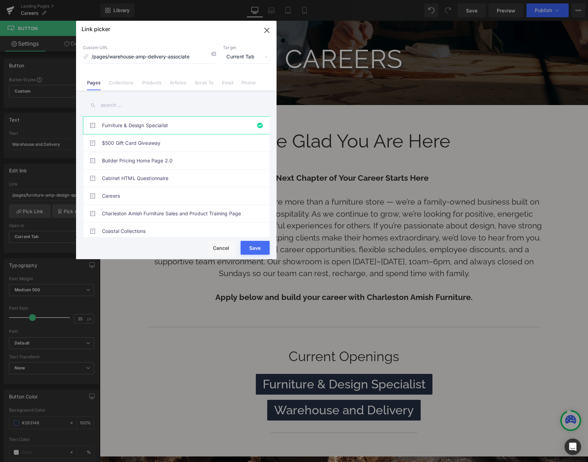
click at [251, 243] on button "Save" at bounding box center [255, 248] width 29 height 14
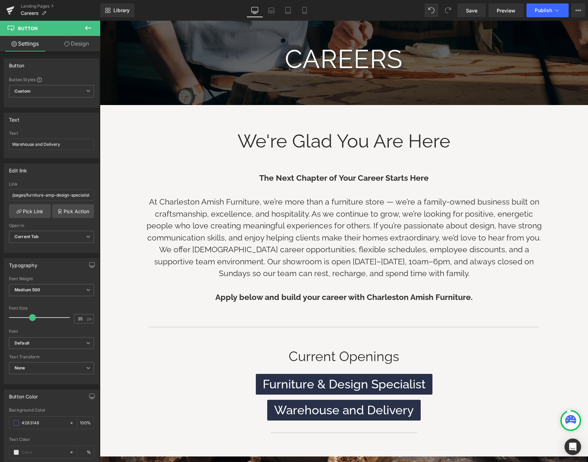
type input "/pages/warehouse-amp-delivery-associate"
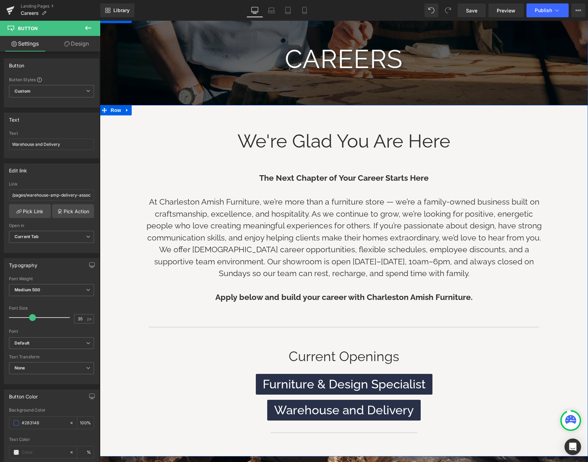
click at [130, 319] on div "We're Glad You Are Here Heading The Next Chapter of Your Career Starts Here At …" at bounding box center [344, 279] width 488 height 325
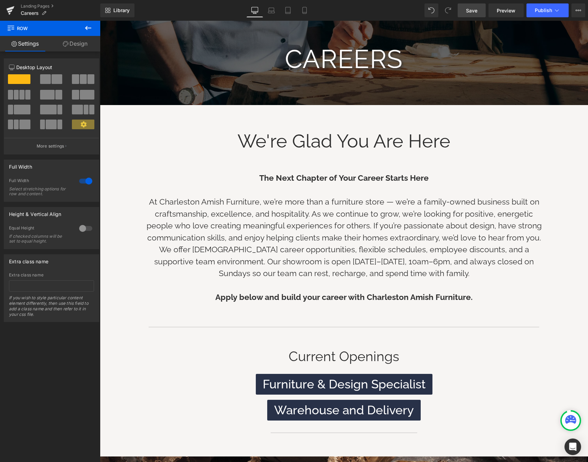
click at [461, 9] on link "Save" at bounding box center [472, 10] width 28 height 14
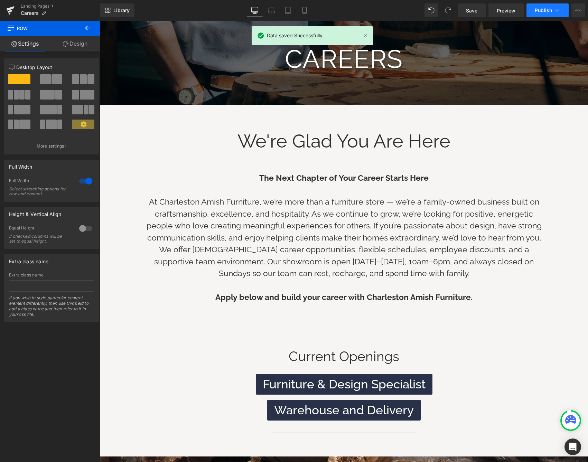
click at [535, 9] on span "Publish" at bounding box center [543, 11] width 17 height 6
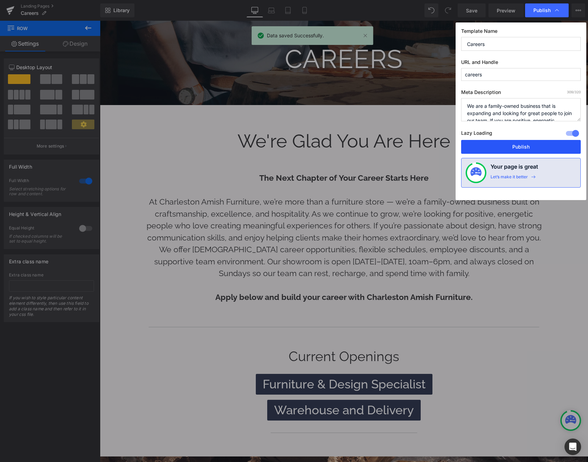
click at [506, 150] on button "Publish" at bounding box center [521, 147] width 120 height 14
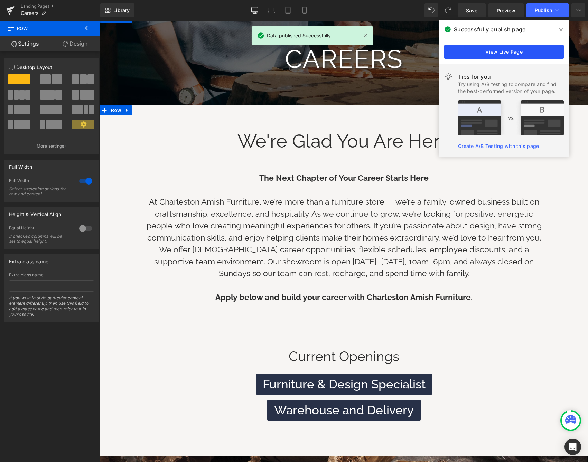
click at [497, 50] on link "View Live Page" at bounding box center [504, 52] width 120 height 14
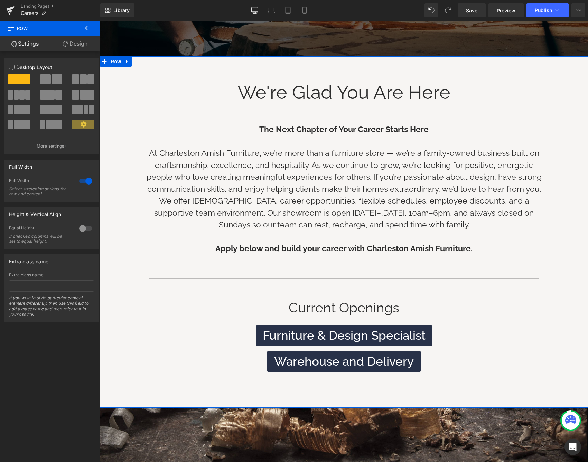
scroll to position [139, 0]
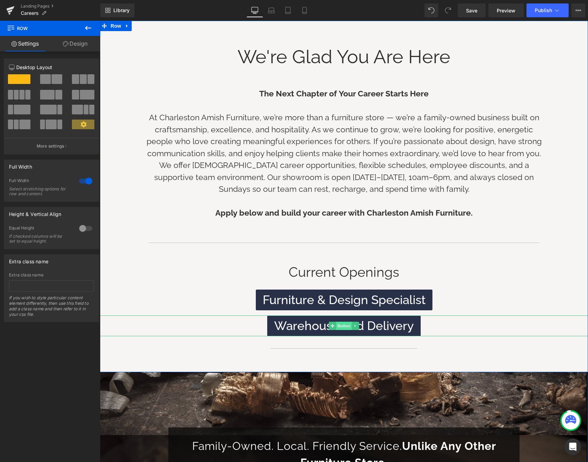
click at [339, 325] on span "Button" at bounding box center [344, 326] width 16 height 8
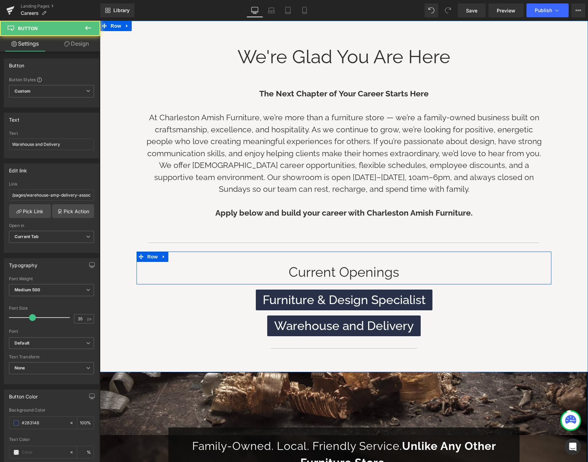
scroll to position [0, 0]
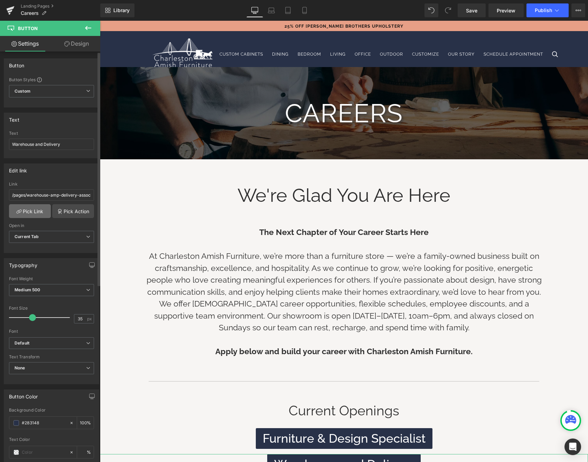
click at [36, 207] on link "Pick Link" at bounding box center [30, 211] width 42 height 14
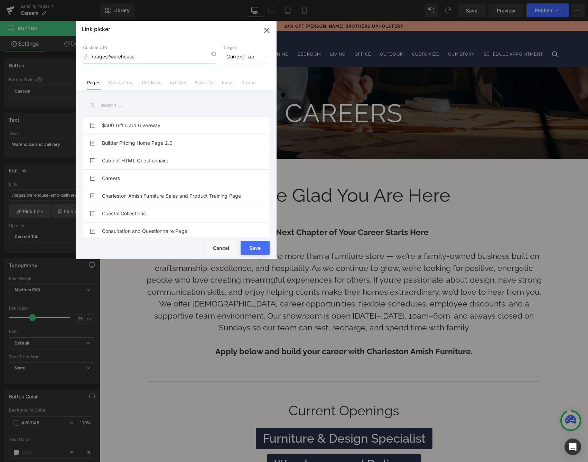
click at [109, 57] on input "/pages?warehouse" at bounding box center [149, 56] width 133 height 13
type input "/pages/warehouse"
click at [172, 110] on input "text" at bounding box center [176, 105] width 187 height 16
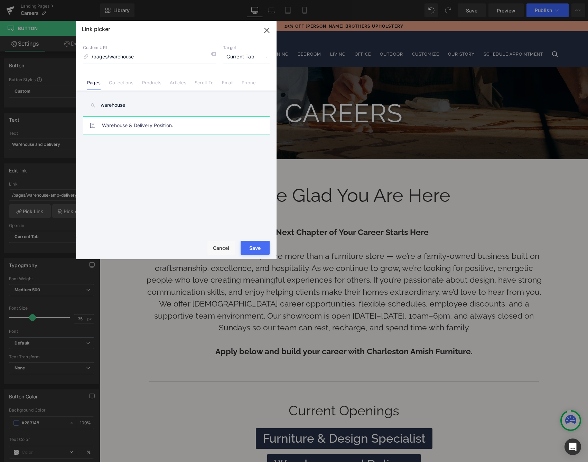
type input "warehouse"
click at [152, 129] on link "Warehouse & Delivery Position." at bounding box center [178, 125] width 152 height 17
type input "/pages/warehouse-amp-delivery-position-job-page"
click at [259, 253] on button "Save" at bounding box center [255, 248] width 29 height 14
type input "/pages/warehouse-amp-delivery-position-job-page"
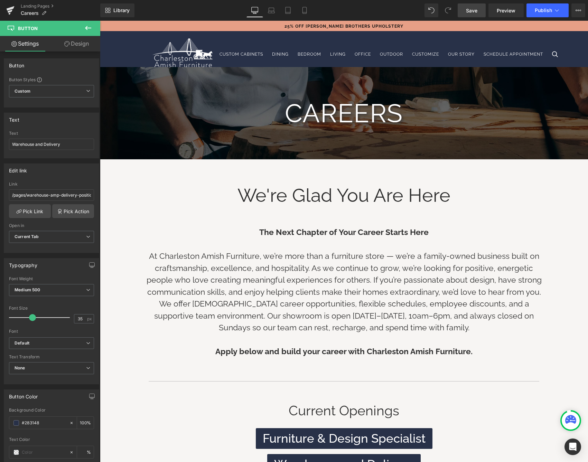
click at [478, 16] on link "Save" at bounding box center [472, 10] width 28 height 14
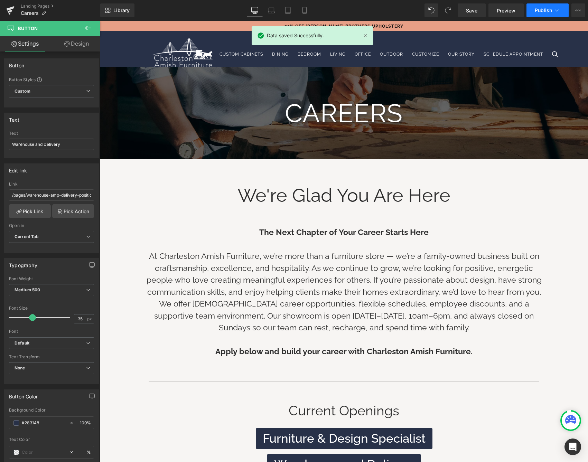
click at [541, 11] on span "Publish" at bounding box center [543, 11] width 17 height 6
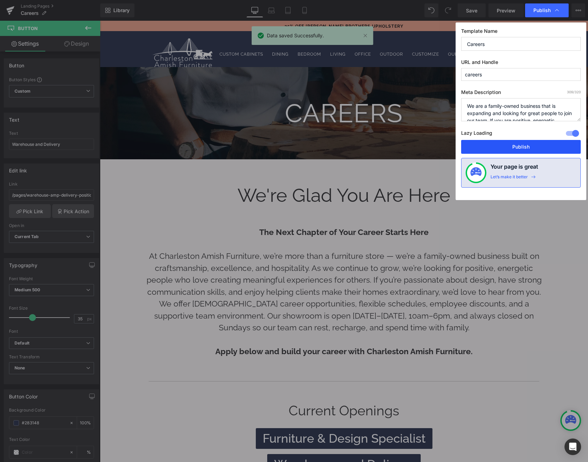
click at [512, 144] on button "Publish" at bounding box center [521, 147] width 120 height 14
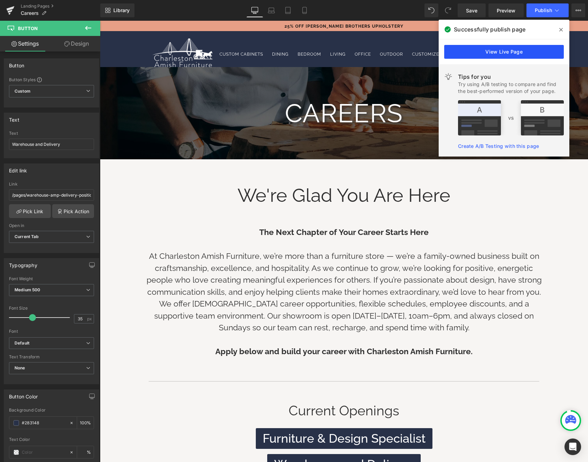
click at [517, 54] on link "View Live Page" at bounding box center [504, 52] width 120 height 14
